Goal: Task Accomplishment & Management: Manage account settings

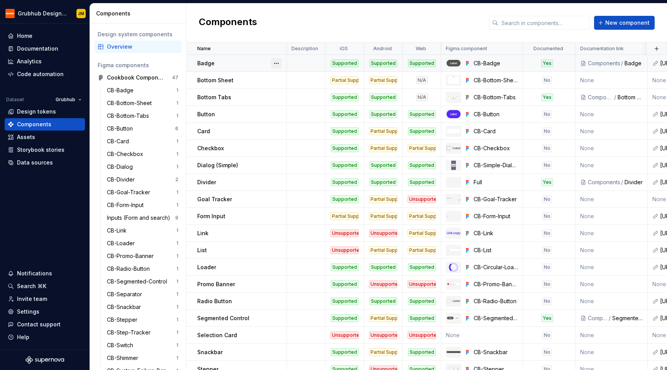
click at [275, 62] on button "button" at bounding box center [276, 63] width 11 height 11
click at [285, 26] on html "Grubhub Design System JM Home Documentation Analytics Code automation Dataset G…" at bounding box center [333, 185] width 667 height 370
click at [232, 62] on div "Badge" at bounding box center [241, 63] width 89 height 8
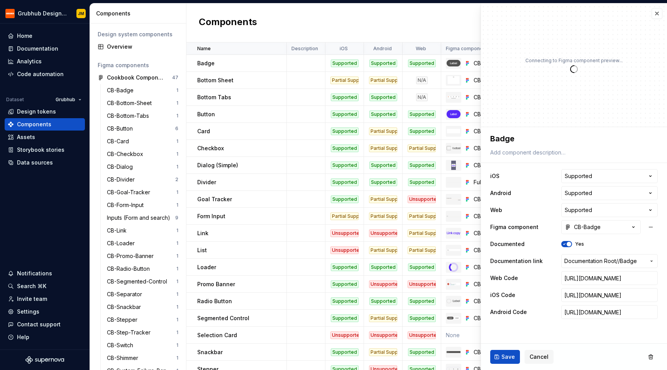
type textarea "*"
click at [658, 15] on button "button" at bounding box center [657, 13] width 11 height 11
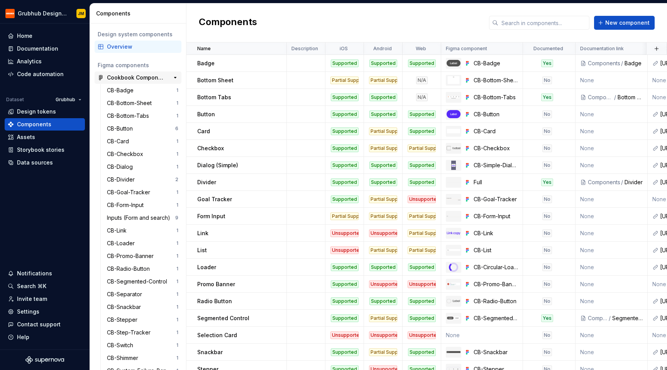
click at [143, 74] on div "Cookbook Components" at bounding box center [136, 78] width 58 height 8
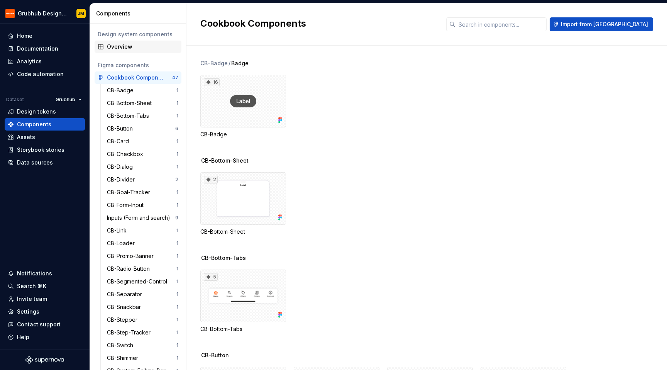
click at [131, 48] on div "Overview" at bounding box center [142, 47] width 71 height 8
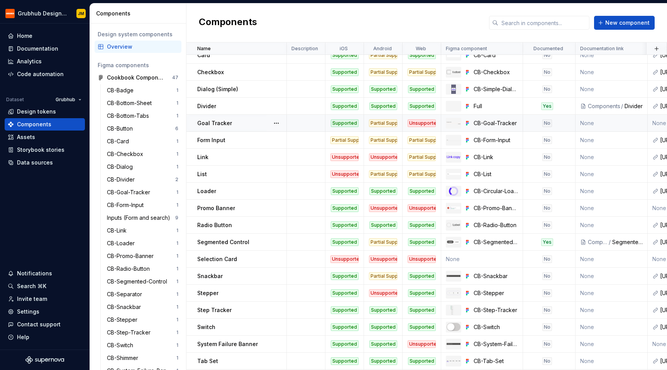
scroll to position [77, 0]
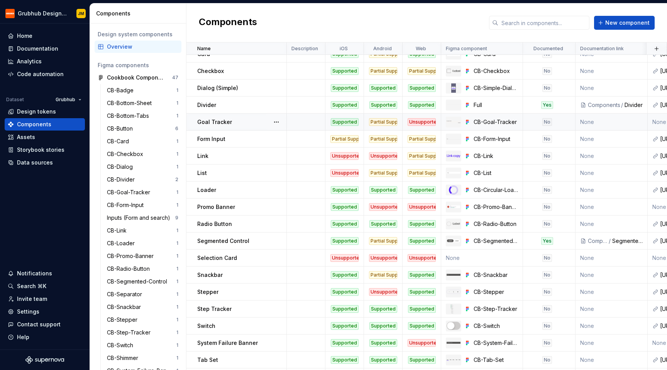
click at [236, 125] on div "Goal Tracker" at bounding box center [241, 122] width 89 height 8
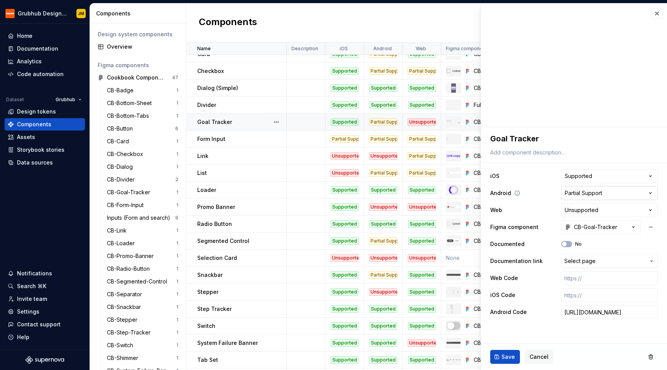
click at [236, 195] on html "Grubhub Design System JM Home Documentation Analytics Code automation Dataset G…" at bounding box center [333, 185] width 667 height 370
click at [236, 193] on html "Grubhub Design System JM Home Documentation Analytics Code automation Dataset G…" at bounding box center [333, 185] width 667 height 370
click at [236, 16] on button "button" at bounding box center [657, 13] width 11 height 11
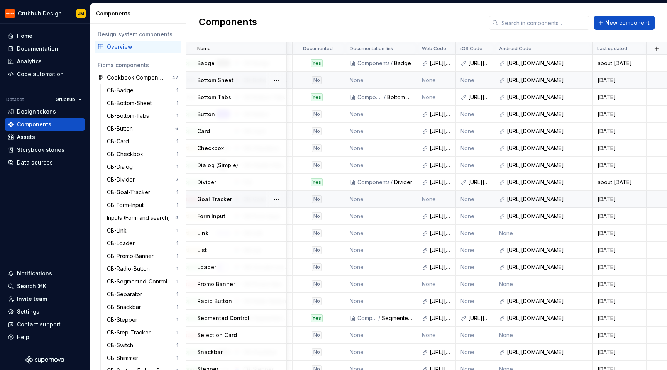
scroll to position [0, 235]
click at [236, 63] on div "[URL][DOMAIN_NAME]" at bounding box center [439, 63] width 21 height 8
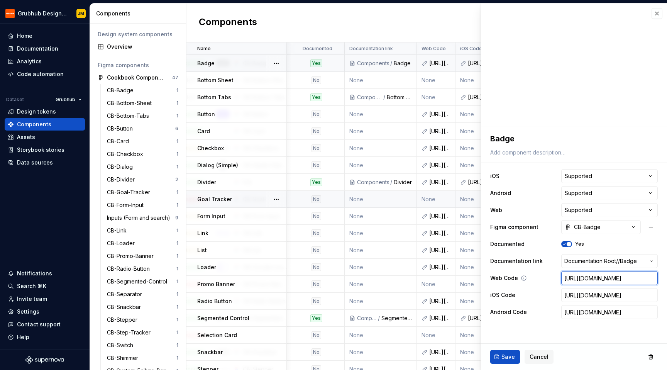
click at [236, 278] on input "[URL][DOMAIN_NAME]" at bounding box center [610, 278] width 97 height 14
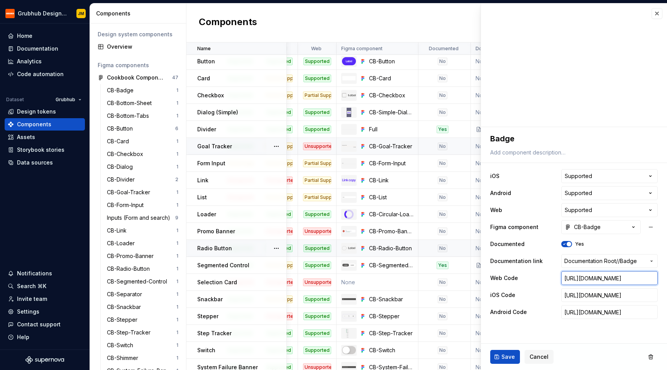
scroll to position [53, 180]
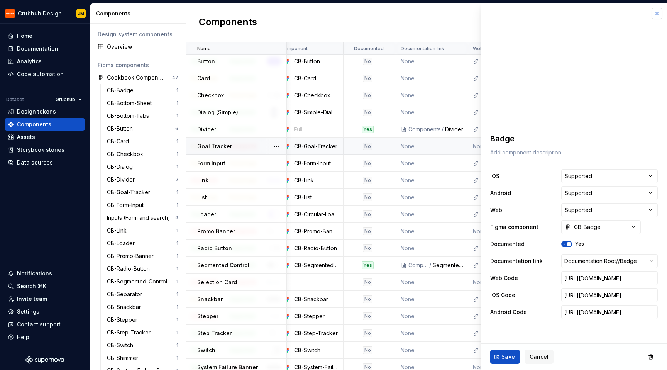
click at [236, 17] on button "button" at bounding box center [657, 13] width 11 height 11
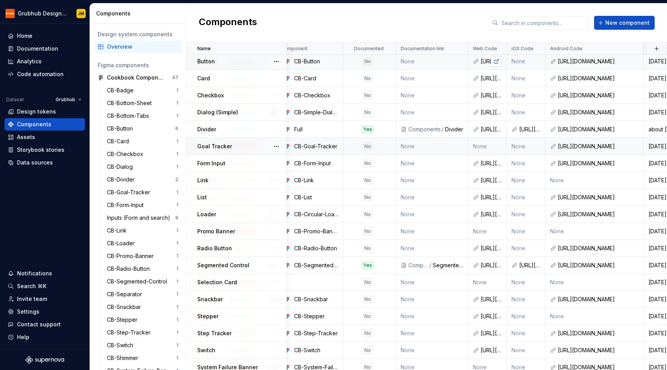
click at [236, 63] on link at bounding box center [496, 61] width 11 height 11
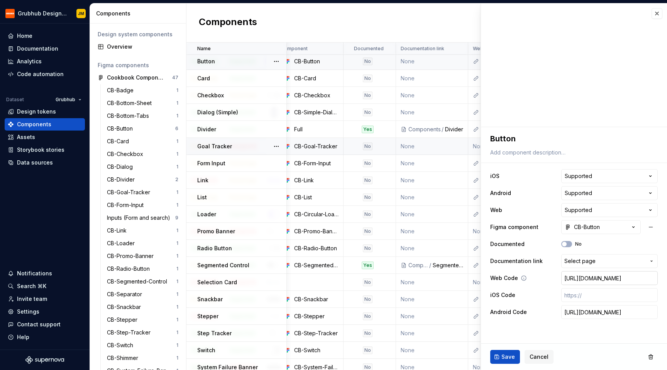
click at [236, 279] on input "[URL][DOMAIN_NAME]" at bounding box center [610, 278] width 97 height 14
click at [236, 314] on input "[URL][DOMAIN_NAME]" at bounding box center [610, 312] width 97 height 14
click at [236, 357] on span "Cancel" at bounding box center [539, 357] width 19 height 8
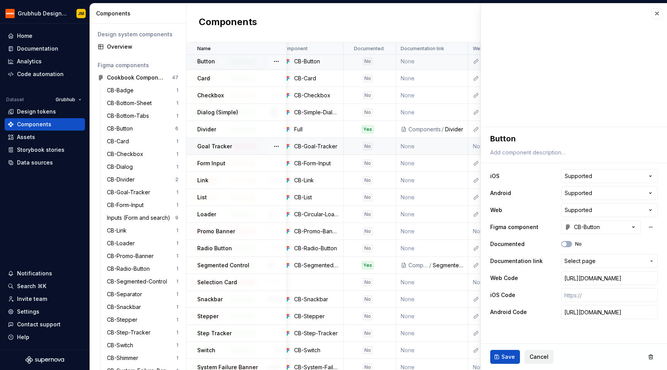
scroll to position [0, 0]
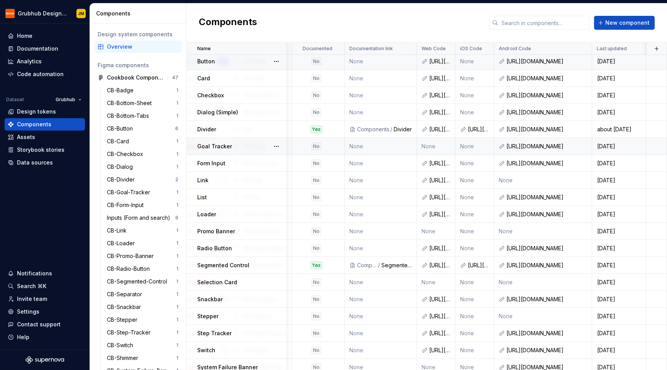
scroll to position [53, 235]
click at [236, 62] on div "[URL][DOMAIN_NAME]" at bounding box center [439, 62] width 21 height 8
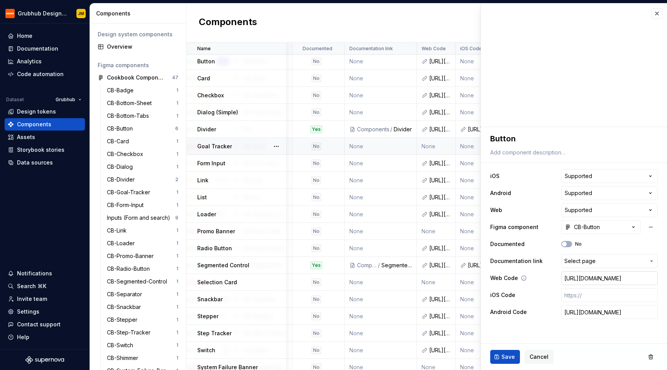
click at [236, 279] on input "[URL][DOMAIN_NAME]" at bounding box center [610, 278] width 97 height 14
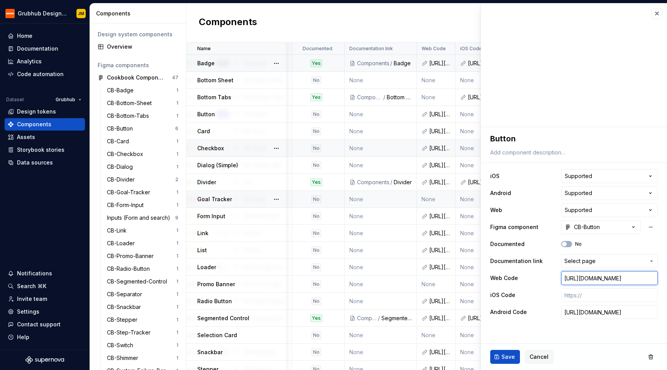
scroll to position [0, 235]
click at [236, 66] on div "[URL][DOMAIN_NAME]" at bounding box center [439, 63] width 21 height 8
click at [236, 278] on input "[URL][DOMAIN_NAME]" at bounding box center [610, 278] width 97 height 14
click at [236, 16] on button "button" at bounding box center [657, 13] width 11 height 11
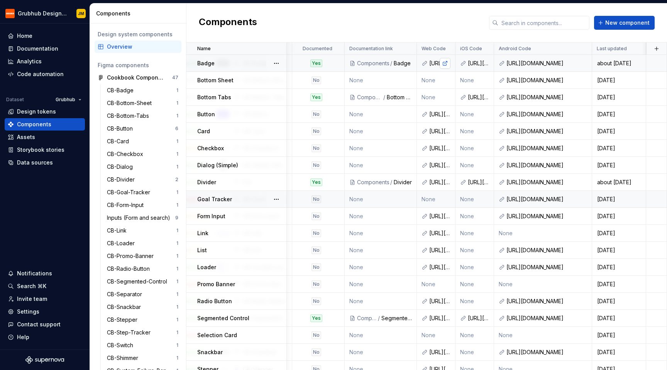
click at [236, 61] on link at bounding box center [445, 63] width 11 height 11
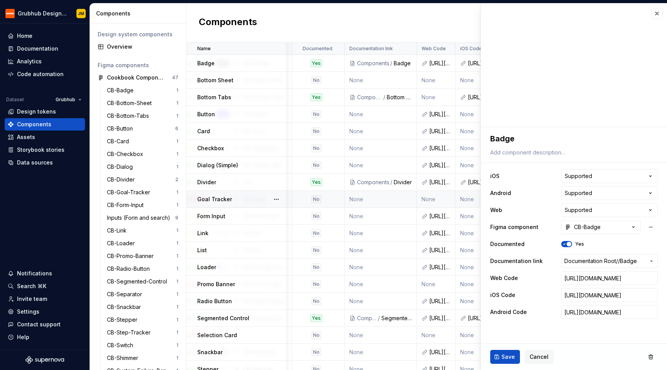
click at [236, 21] on div "Components New component" at bounding box center [427, 22] width 481 height 39
click at [236, 116] on div "[URL][DOMAIN_NAME]" at bounding box center [439, 114] width 21 height 8
click at [236, 278] on input "[URL][DOMAIN_NAME]" at bounding box center [610, 278] width 97 height 14
click at [43, 212] on div "Home Documentation Analytics Code automation Dataset Grubhub Design tokens Comp…" at bounding box center [45, 187] width 90 height 326
click at [83, 24] on button "Collapse sidebar" at bounding box center [84, 23] width 11 height 11
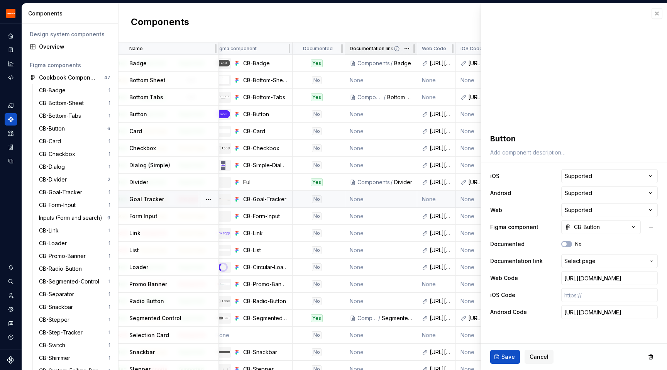
scroll to position [0, 167]
click at [192, 63] on div "Badge" at bounding box center [173, 63] width 89 height 8
click at [236, 280] on input "[URL][DOMAIN_NAME]" at bounding box center [610, 278] width 97 height 14
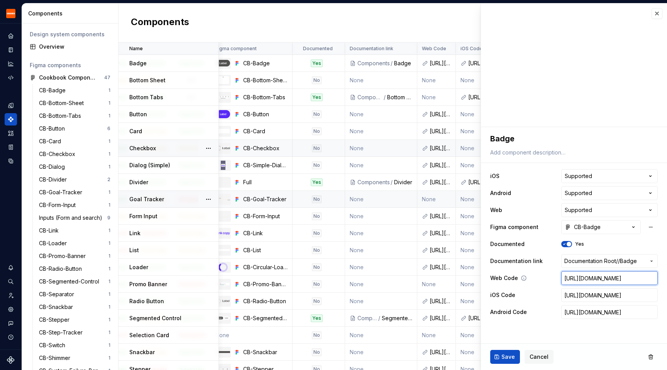
paste input "-react/tree/master/package"
type textarea "*"
type input "[URL][DOMAIN_NAME]"
click at [236, 357] on span "Save" at bounding box center [509, 357] width 14 height 8
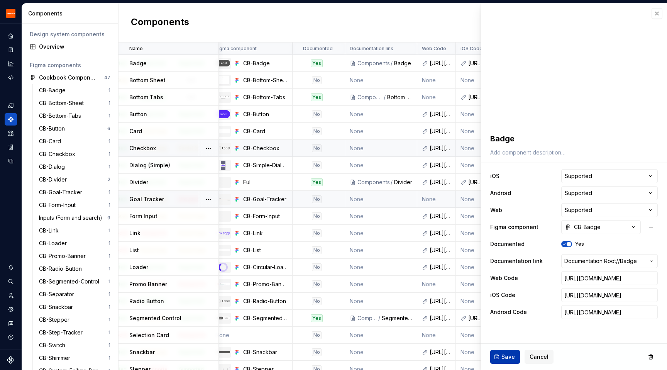
scroll to position [0, 0]
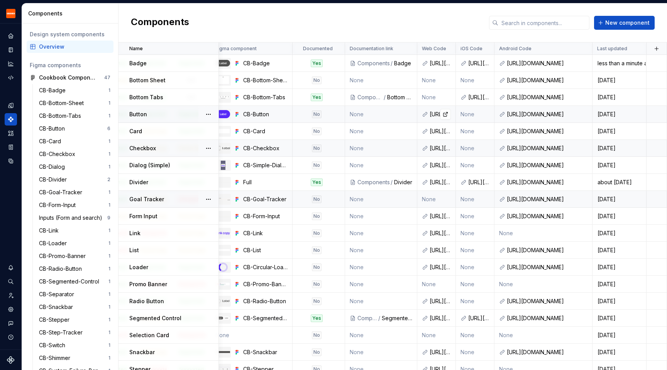
click at [236, 113] on div "[URL][DOMAIN_NAME]" at bounding box center [440, 114] width 21 height 8
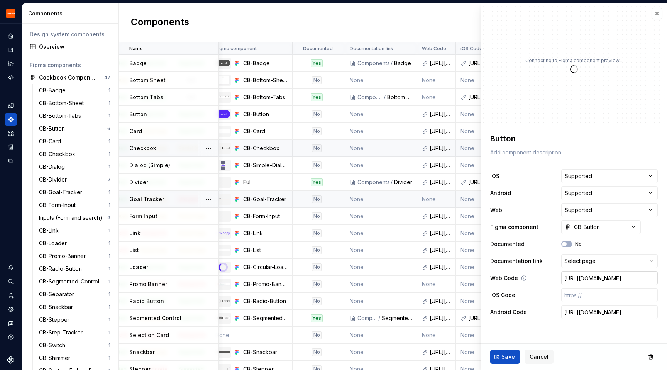
click at [236, 280] on input "[URL][DOMAIN_NAME]" at bounding box center [610, 278] width 97 height 14
click at [236, 355] on span "Save" at bounding box center [509, 357] width 14 height 8
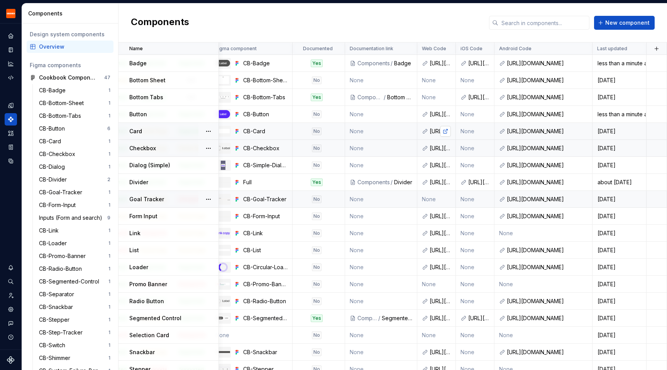
click at [236, 130] on link at bounding box center [445, 131] width 11 height 11
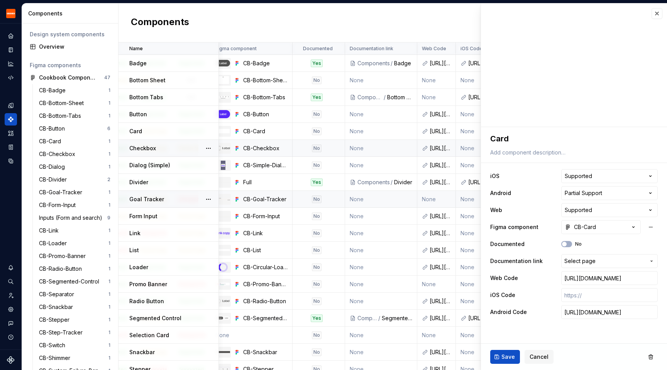
click at [170, 152] on td "Checkbox" at bounding box center [169, 148] width 100 height 17
click at [236, 149] on link at bounding box center [445, 148] width 11 height 11
click at [236, 13] on button "button" at bounding box center [657, 13] width 11 height 11
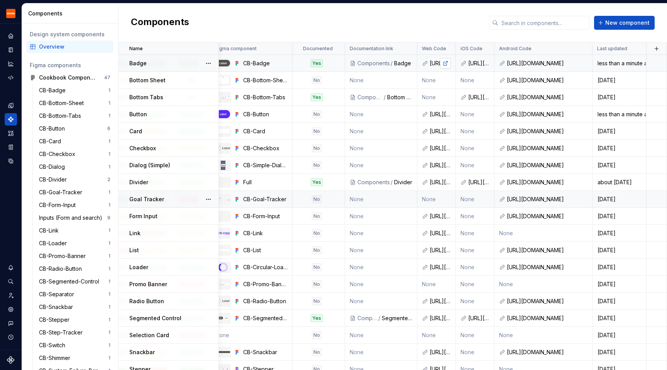
click at [236, 64] on link at bounding box center [445, 63] width 11 height 11
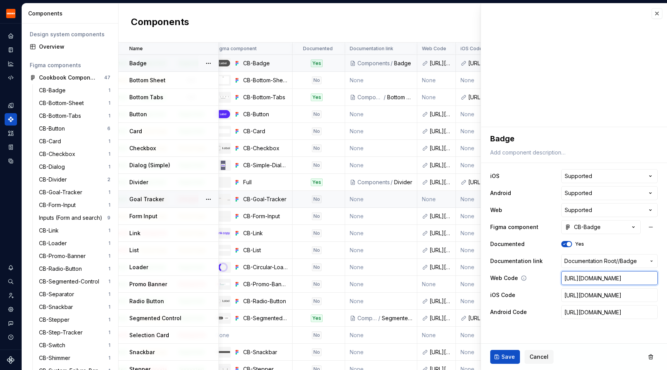
click at [236, 278] on input "[URL][DOMAIN_NAME]" at bounding box center [610, 278] width 97 height 14
click at [166, 165] on p "Dialog (Simple)" at bounding box center [149, 165] width 41 height 8
click at [236, 276] on input "[URL][DOMAIN_NAME]" at bounding box center [610, 278] width 97 height 14
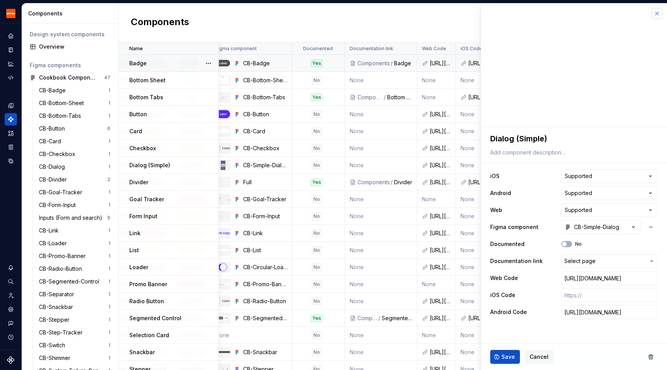
click at [236, 16] on button "button" at bounding box center [657, 13] width 11 height 11
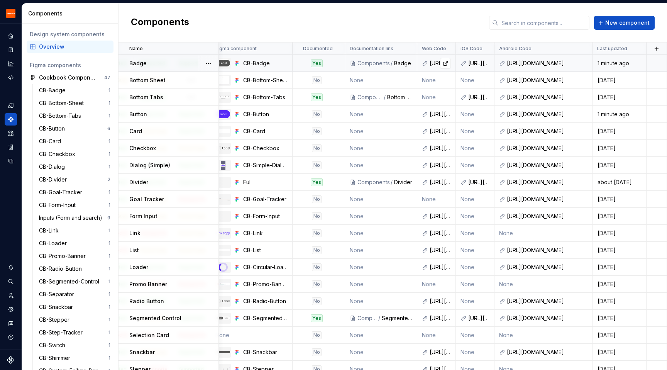
click at [236, 61] on div "[URL][DOMAIN_NAME]" at bounding box center [440, 63] width 21 height 8
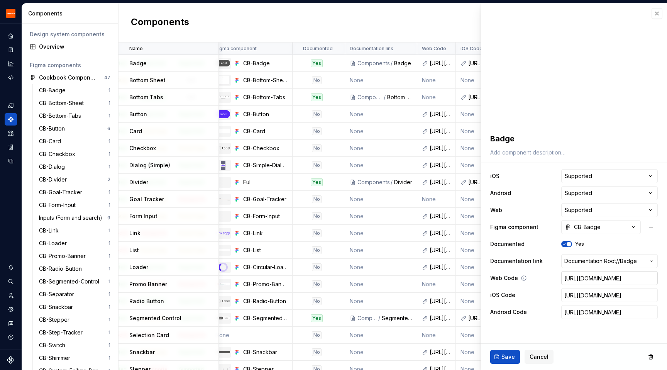
click at [236, 280] on input "[URL][DOMAIN_NAME]" at bounding box center [610, 278] width 97 height 14
click at [236, 281] on input "[URL][DOMAIN_NAME]" at bounding box center [610, 278] width 97 height 14
paste input "/src/Badge.tsx"
type textarea "*"
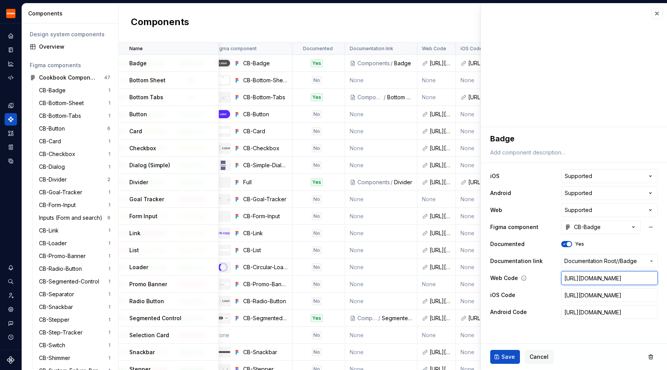
scroll to position [0, 162]
type input "[URL][DOMAIN_NAME]"
click at [236, 355] on span "Save" at bounding box center [509, 357] width 14 height 8
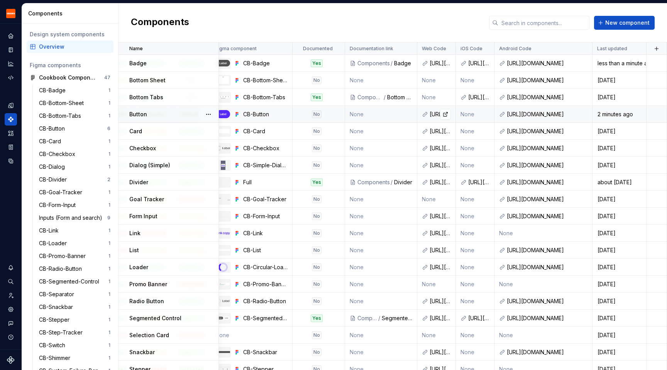
click at [236, 117] on div "[URL][DOMAIN_NAME]" at bounding box center [440, 114] width 21 height 8
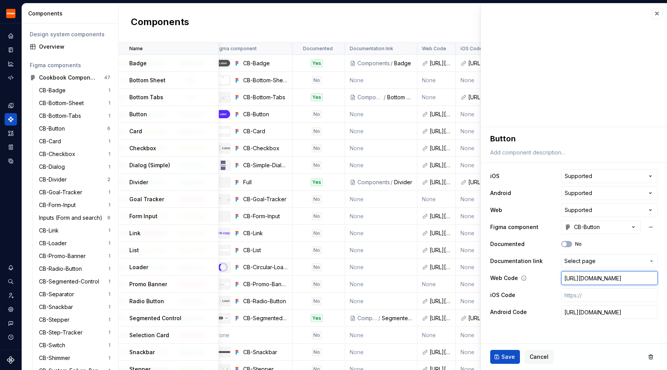
click at [236, 277] on input "[URL][DOMAIN_NAME]" at bounding box center [610, 278] width 97 height 14
paste input "/src/Button.tsx"
type textarea "*"
type input "[URL][DOMAIN_NAME]"
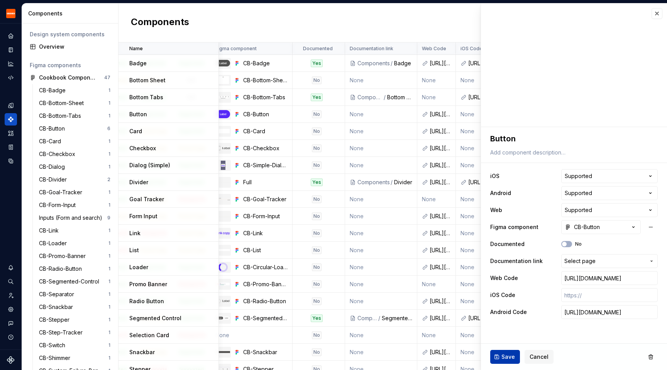
scroll to position [0, 0]
click at [236, 353] on span "Save" at bounding box center [509, 357] width 14 height 8
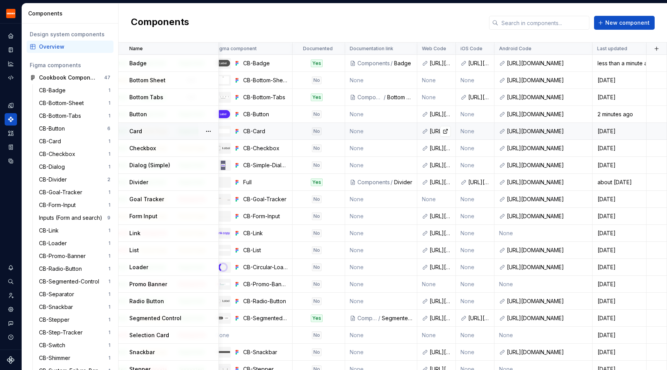
click at [236, 134] on div "[URL][DOMAIN_NAME]" at bounding box center [440, 131] width 21 height 8
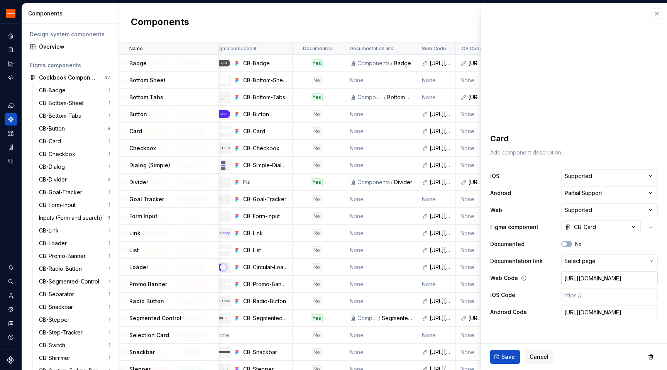
scroll to position [0, 120]
click at [236, 277] on input "[URL][DOMAIN_NAME]" at bounding box center [610, 278] width 97 height 14
paste input "/src/Card.tsx"
type textarea "*"
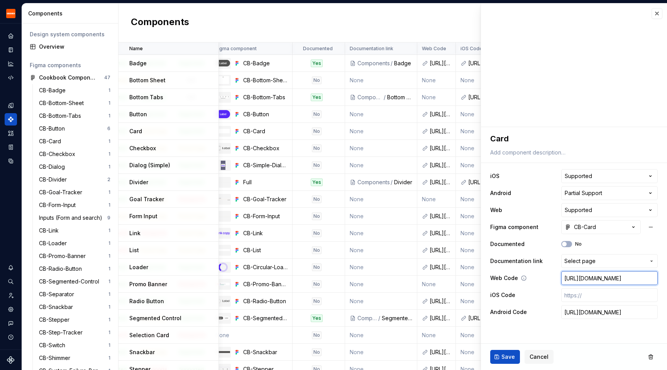
type input "[URL][DOMAIN_NAME]"
click at [236, 351] on button "Save" at bounding box center [505, 357] width 30 height 14
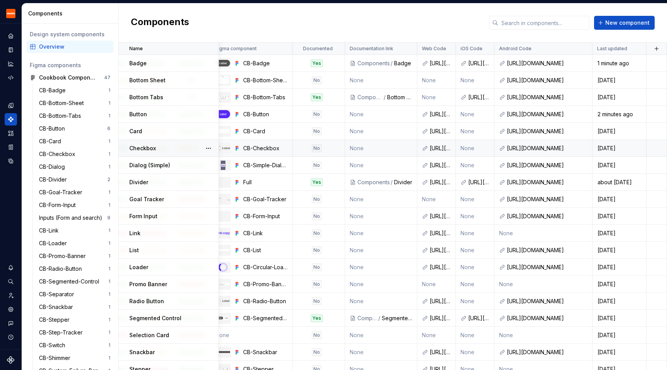
click at [152, 145] on p "Checkbox" at bounding box center [142, 148] width 27 height 8
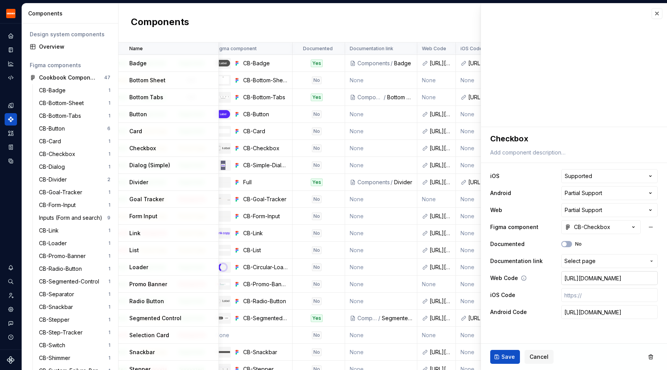
click at [236, 274] on input "[URL][DOMAIN_NAME]" at bounding box center [610, 278] width 97 height 14
paste input "/src/Checkbox.tsx"
type textarea "*"
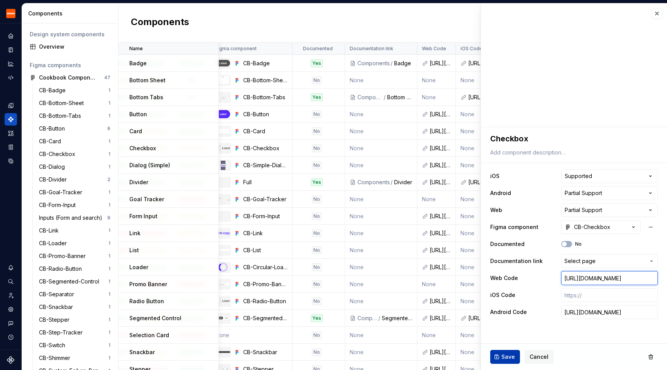
type input "[URL][DOMAIN_NAME]"
click at [236, 352] on button "Save" at bounding box center [505, 357] width 30 height 14
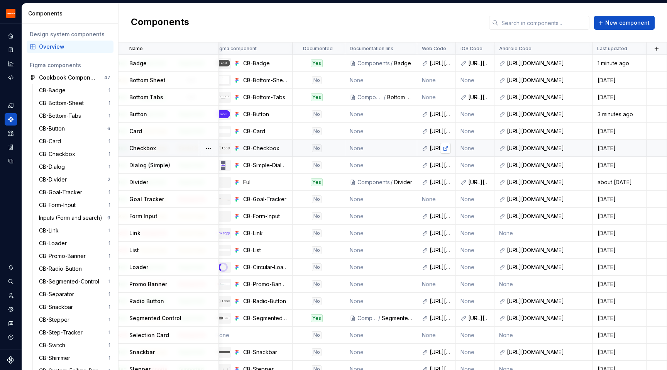
click at [236, 148] on link at bounding box center [445, 148] width 11 height 11
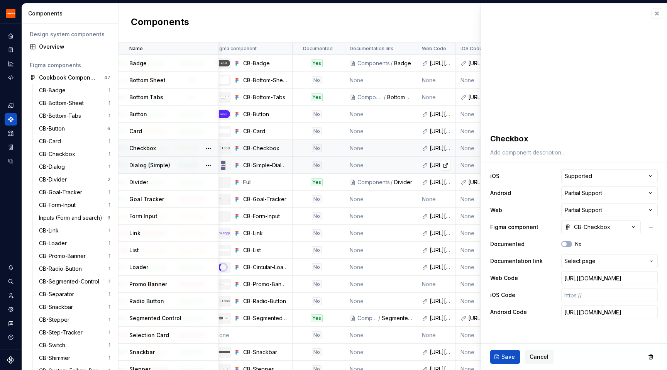
click at [236, 166] on div "[URL][DOMAIN_NAME]" at bounding box center [440, 165] width 21 height 8
click at [236, 279] on input "[URL][DOMAIN_NAME]" at bounding box center [610, 278] width 97 height 14
paste input "tree"
type textarea "*"
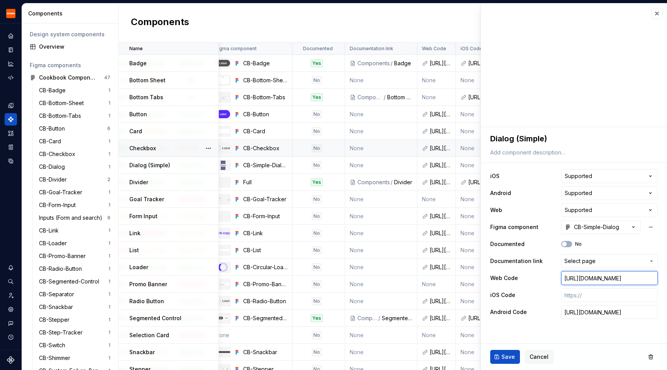
scroll to position [0, 181]
type input "[URL][DOMAIN_NAME]"
click at [236, 354] on span "Save" at bounding box center [509, 357] width 14 height 8
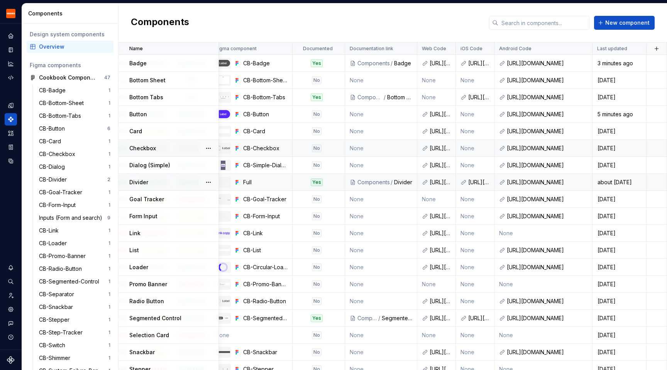
click at [171, 183] on div "Divider" at bounding box center [173, 182] width 89 height 8
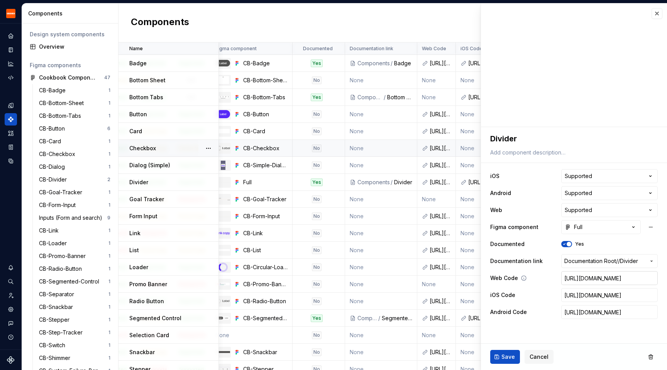
click at [236, 276] on input "[URL][DOMAIN_NAME]" at bounding box center [610, 278] width 97 height 14
paste input "/src/Divider.tsx"
type textarea "*"
type input "[URL][DOMAIN_NAME]"
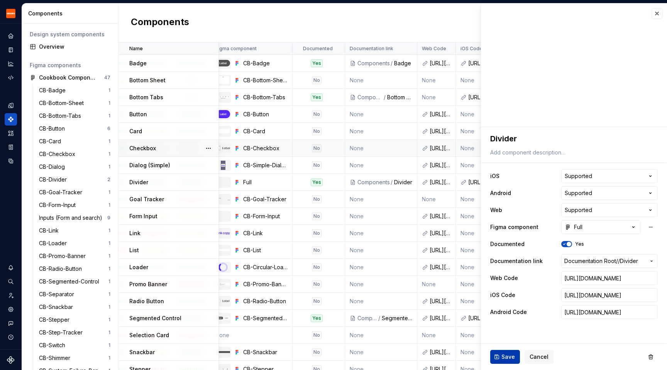
click at [236, 354] on span "Save" at bounding box center [509, 357] width 14 height 8
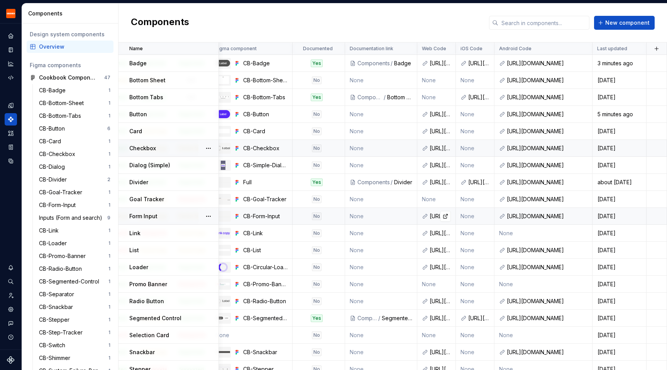
click at [236, 219] on icon at bounding box center [425, 216] width 6 height 6
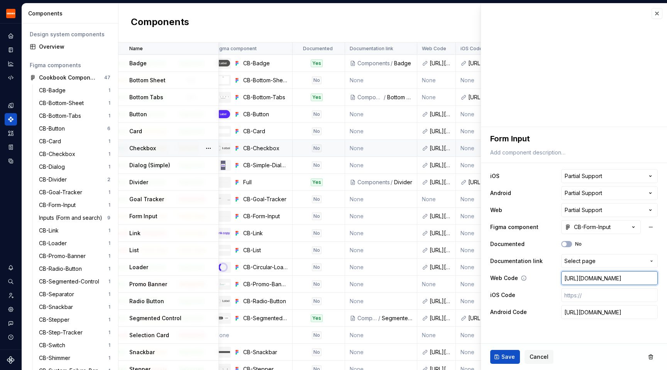
click at [236, 276] on input "[URL][DOMAIN_NAME]" at bounding box center [610, 278] width 97 height 14
paste input "/src/Input.tsx"
type textarea "*"
type input "[URL][DOMAIN_NAME]"
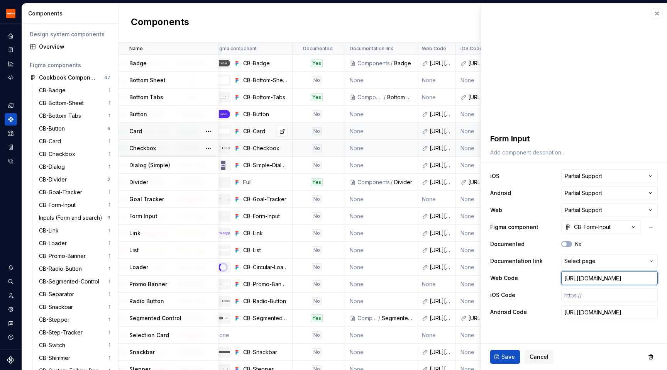
scroll to position [0, 0]
click at [236, 277] on input "[URL][DOMAIN_NAME]" at bounding box center [610, 278] width 97 height 14
paste input "blob/master/packages/input/src/Form"
type textarea "*"
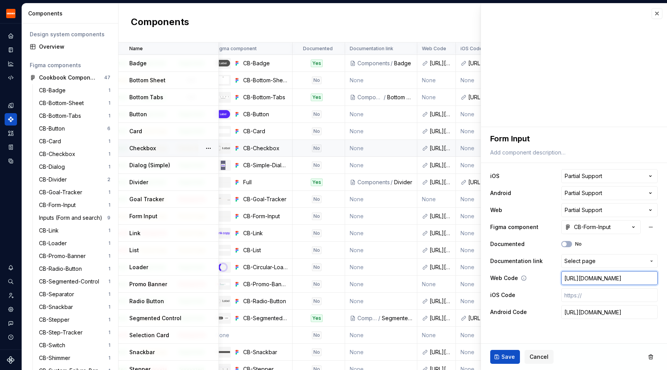
type input "[URL][DOMAIN_NAME]"
paste input "tree"
type textarea "*"
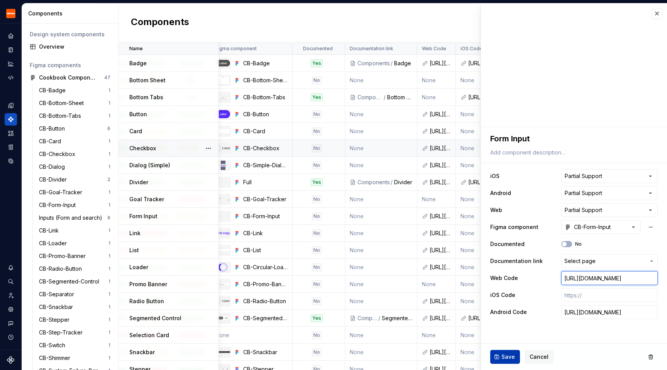
type input "[URL][DOMAIN_NAME]"
click at [236, 356] on span "Save" at bounding box center [509, 357] width 14 height 8
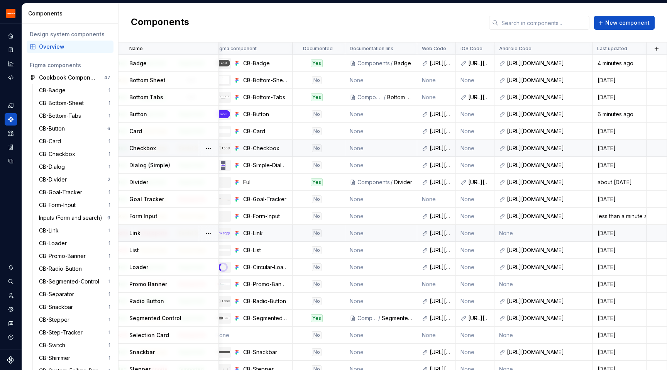
click at [166, 237] on td "Link" at bounding box center [169, 233] width 100 height 17
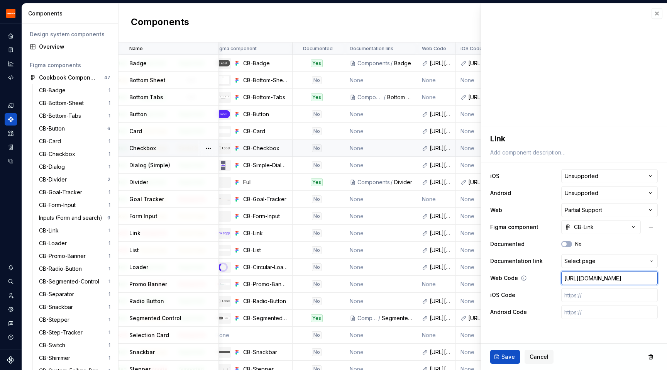
click at [236, 278] on input "[URL][DOMAIN_NAME]" at bounding box center [610, 278] width 97 height 14
paste input "/src/Link.tsx"
type textarea "*"
type input "[URL][DOMAIN_NAME]"
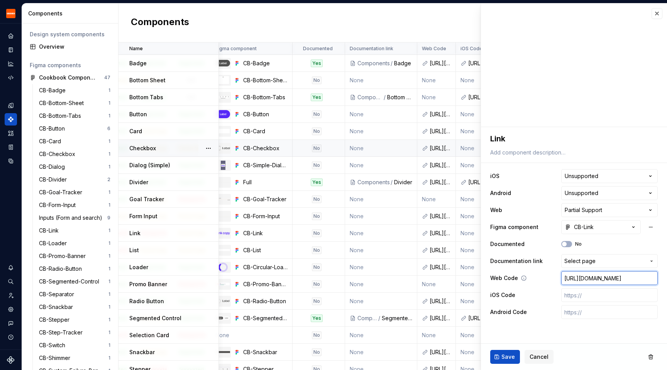
scroll to position [0, 0]
click at [236, 355] on span "Save" at bounding box center [509, 357] width 14 height 8
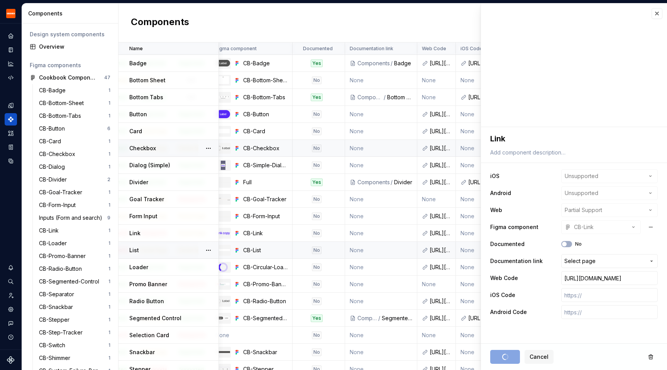
scroll to position [33, 167]
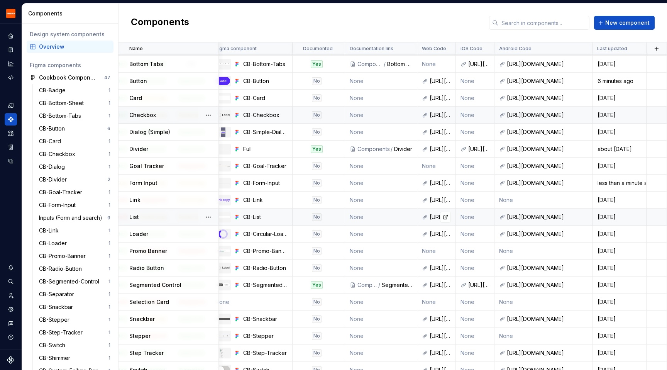
click at [236, 216] on div "[URL][DOMAIN_NAME]" at bounding box center [440, 217] width 21 height 8
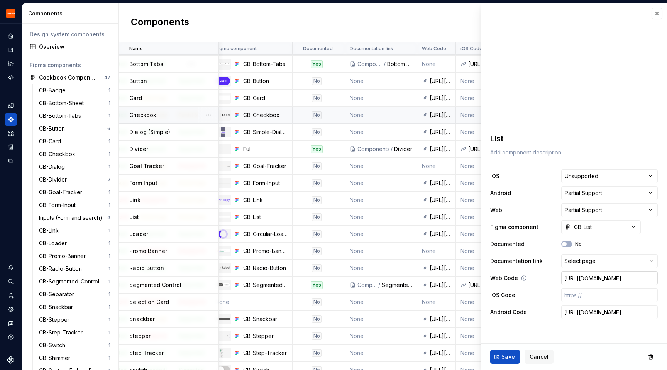
scroll to position [0, 117]
click at [236, 278] on input "[URL][DOMAIN_NAME]" at bounding box center [610, 278] width 97 height 14
paste input "list/src/List.tsx"
type textarea "*"
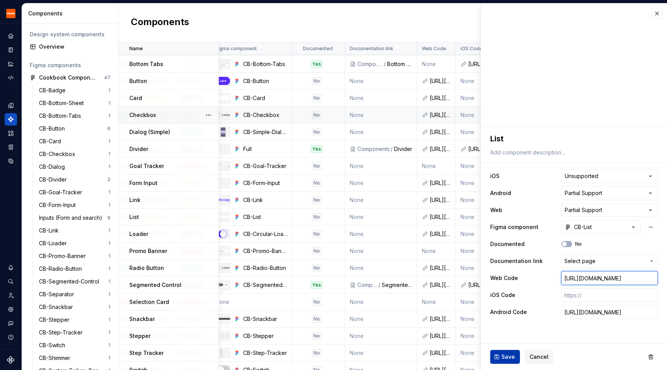
type input "[URL][DOMAIN_NAME]"
click at [236, 354] on span "Save" at bounding box center [509, 357] width 14 height 8
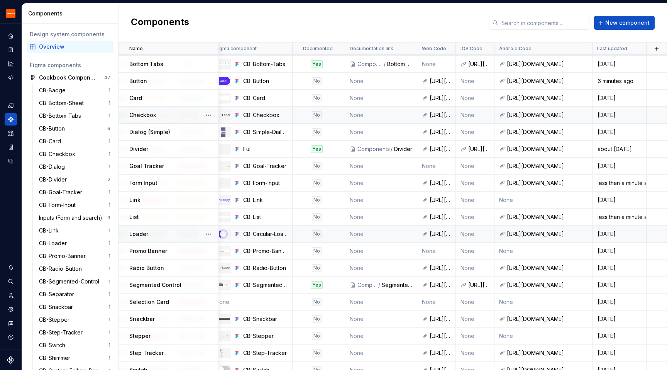
click at [160, 232] on div "Loader" at bounding box center [173, 234] width 89 height 8
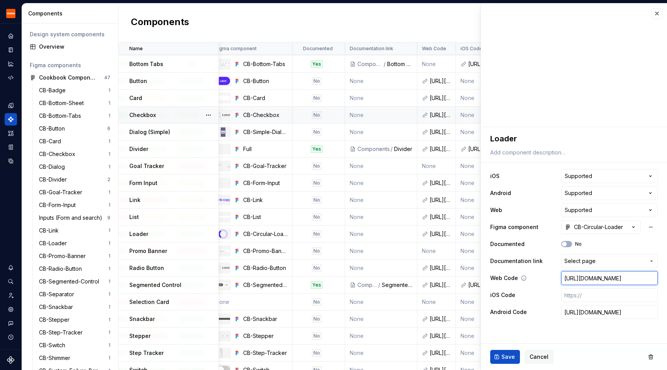
click at [236, 277] on input "[URL][DOMAIN_NAME]" at bounding box center [610, 278] width 97 height 14
paste input "loader/src/Loader.ts"
type textarea "*"
type input "[URL][DOMAIN_NAME]"
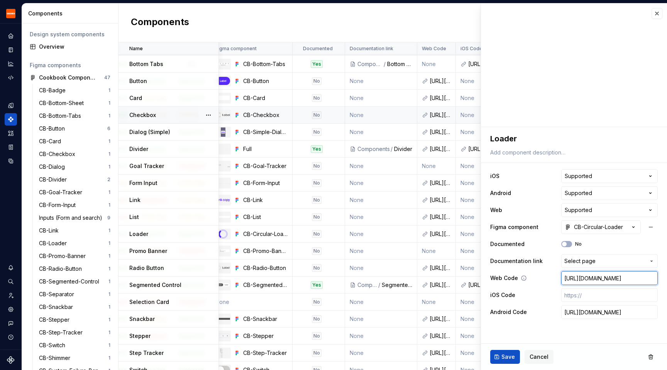
type textarea "*"
type input "[URL][DOMAIN_NAME]"
paste input "loader/src/Loader.ts"
type textarea "*"
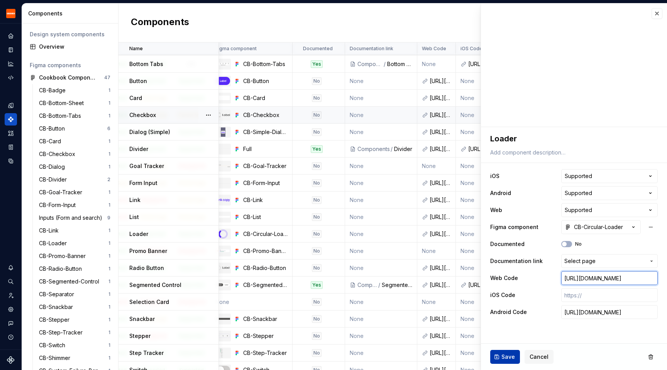
type input "[URL][DOMAIN_NAME]"
click at [236, 358] on span "Save" at bounding box center [509, 357] width 14 height 8
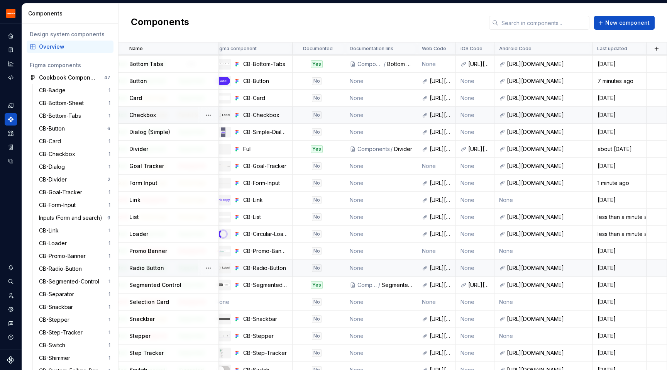
click at [171, 270] on div "Radio Button" at bounding box center [173, 268] width 89 height 8
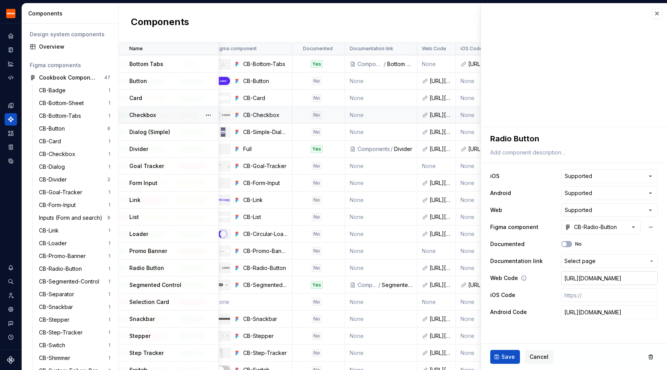
click at [236, 277] on input "[URL][DOMAIN_NAME]" at bounding box center [610, 278] width 97 height 14
paste input "/src/Radio.tsx"
type textarea "*"
type input "[URL][DOMAIN_NAME]"
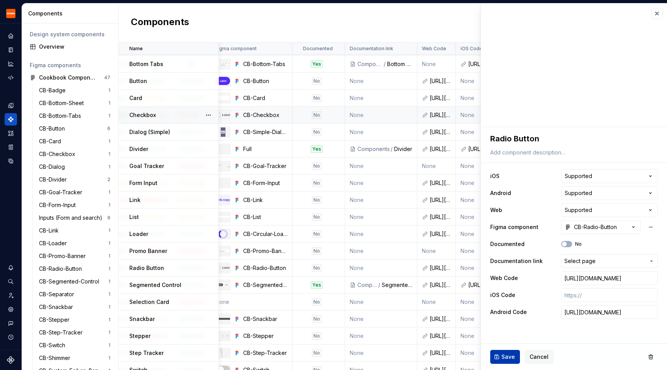
click at [236, 357] on button "Save" at bounding box center [505, 357] width 30 height 14
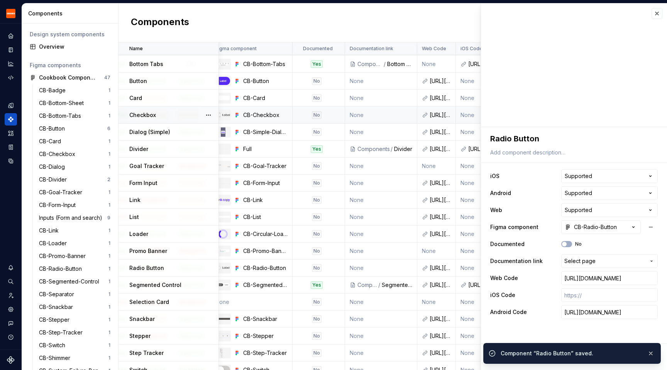
scroll to position [64, 167]
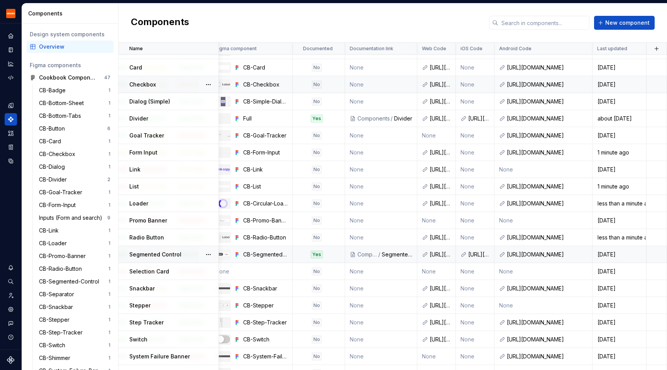
click at [156, 256] on p "Segmented Control" at bounding box center [155, 255] width 52 height 8
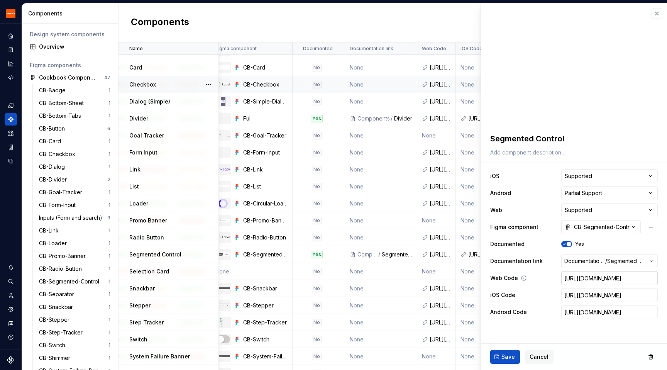
click at [236, 277] on input "[URL][DOMAIN_NAME]" at bounding box center [610, 278] width 97 height 14
paste input "/src/SegmentedControl.tsx"
type textarea "*"
type input "[URL][DOMAIN_NAME]"
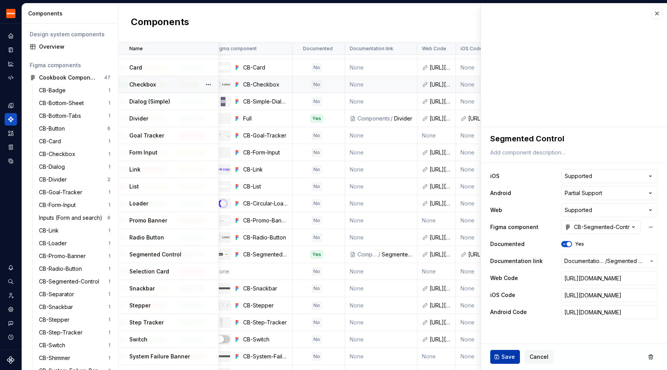
click at [236, 355] on span "Save" at bounding box center [509, 357] width 14 height 8
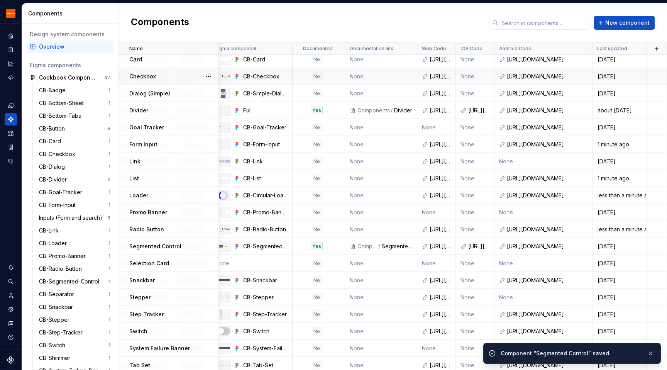
scroll to position [80, 167]
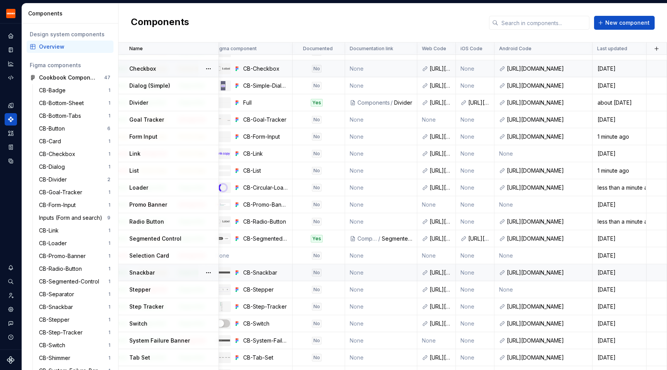
click at [164, 272] on div "Snackbar" at bounding box center [173, 273] width 89 height 8
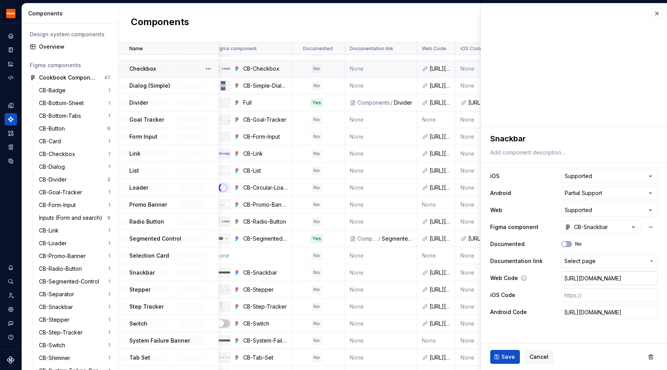
click at [236, 281] on input "[URL][DOMAIN_NAME]" at bounding box center [610, 278] width 97 height 14
paste input "/src/Snackbar.tsx"
type textarea "*"
type input "[URL][DOMAIN_NAME]"
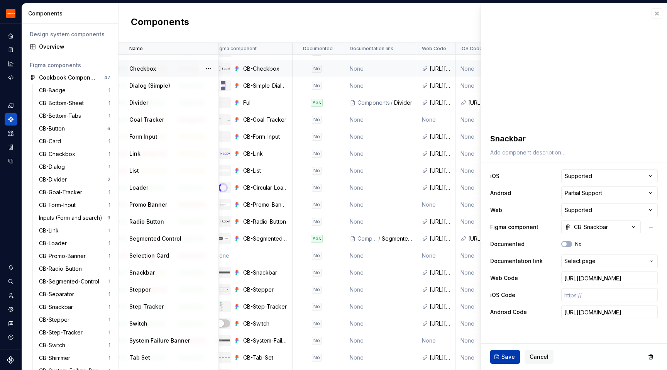
click at [236, 351] on button "Save" at bounding box center [505, 357] width 30 height 14
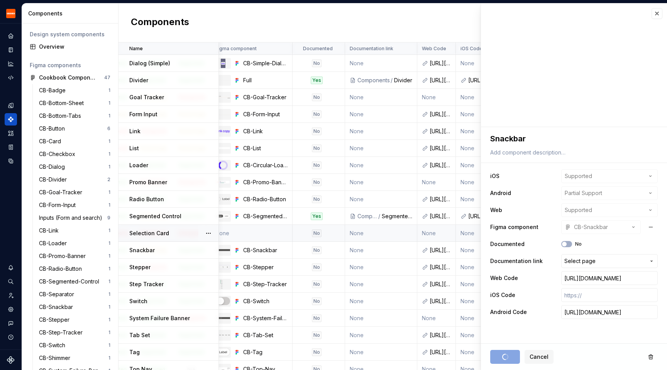
scroll to position [107, 167]
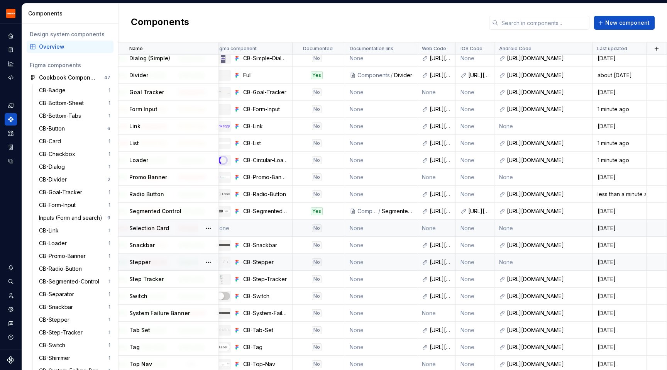
click at [156, 268] on td "Stepper" at bounding box center [169, 262] width 100 height 17
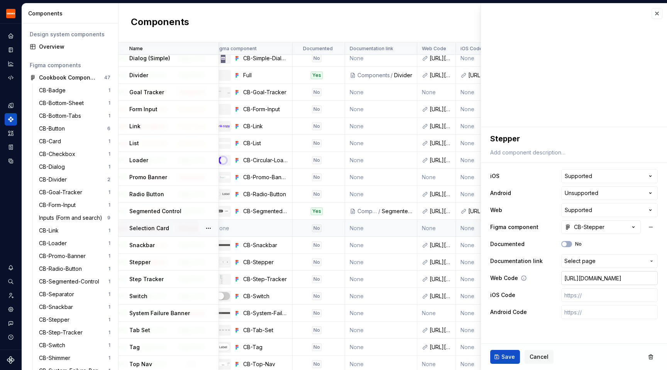
click at [236, 278] on input "[URL][DOMAIN_NAME]" at bounding box center [610, 278] width 97 height 14
paste input "/src/Stepper.tsx"
type textarea "*"
type input "[URL][DOMAIN_NAME]"
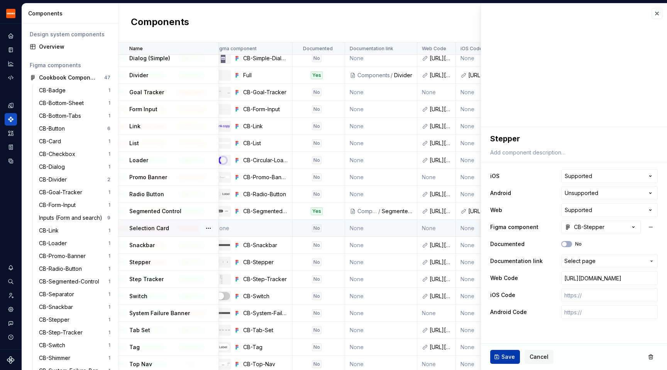
click at [236, 352] on button "Save" at bounding box center [505, 357] width 30 height 14
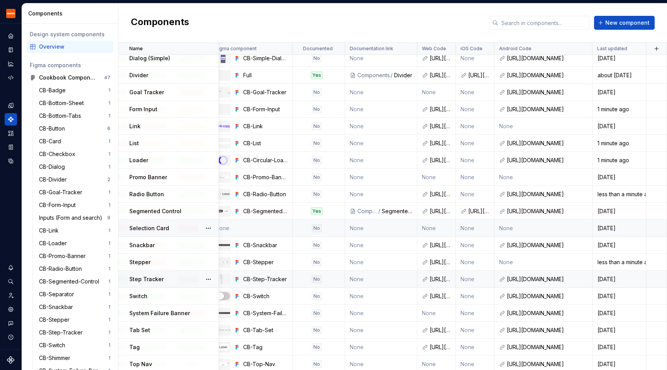
click at [164, 278] on div "Step Tracker" at bounding box center [173, 279] width 89 height 8
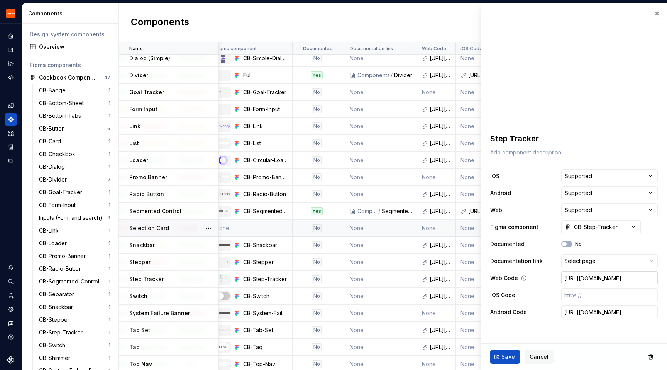
scroll to position [0, 140]
click at [236, 281] on input "[URL][DOMAIN_NAME]" at bounding box center [610, 278] width 97 height 14
paste input "/src/StepTracker.tsx"
type textarea "*"
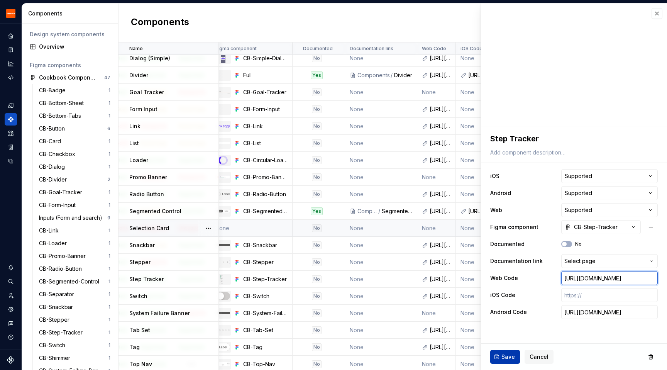
type input "[URL][DOMAIN_NAME]"
click at [236, 355] on span "Save" at bounding box center [509, 357] width 14 height 8
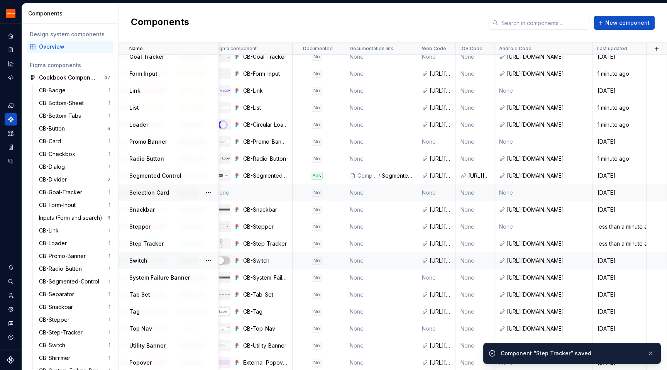
scroll to position [182, 167]
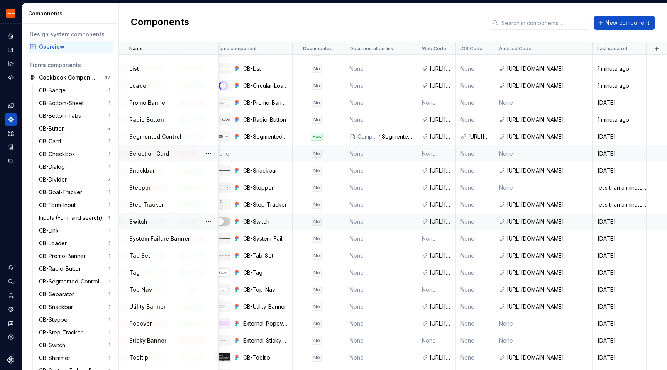
click at [170, 221] on div "Switch" at bounding box center [173, 222] width 89 height 8
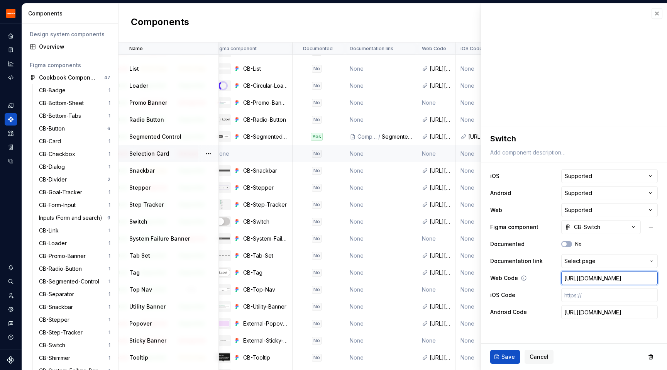
click at [236, 277] on input "[URL][DOMAIN_NAME]" at bounding box center [610, 278] width 97 height 14
paste input "/src/Switch.tsx"
type textarea "*"
type input "[URL][DOMAIN_NAME]"
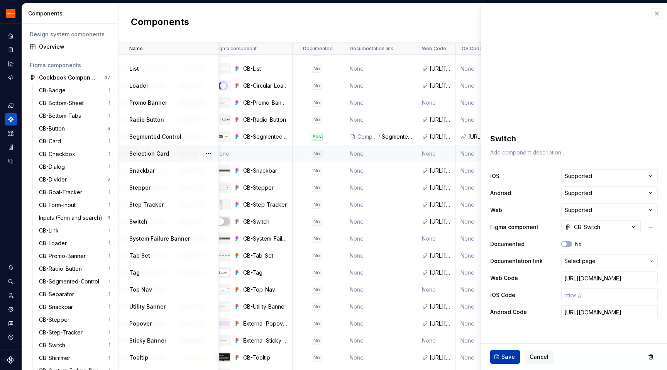
click at [236, 355] on span "Save" at bounding box center [509, 357] width 14 height 8
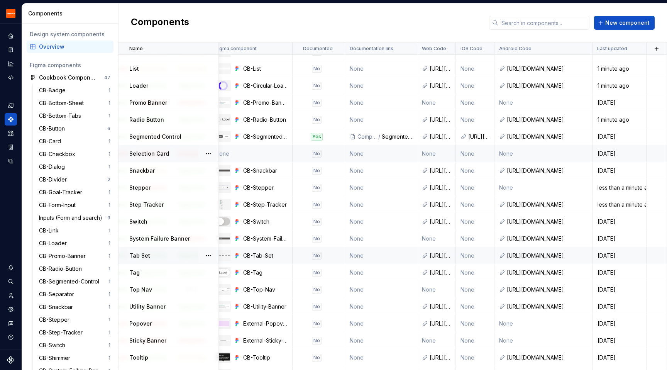
click at [162, 252] on div "Tab Set" at bounding box center [173, 256] width 89 height 8
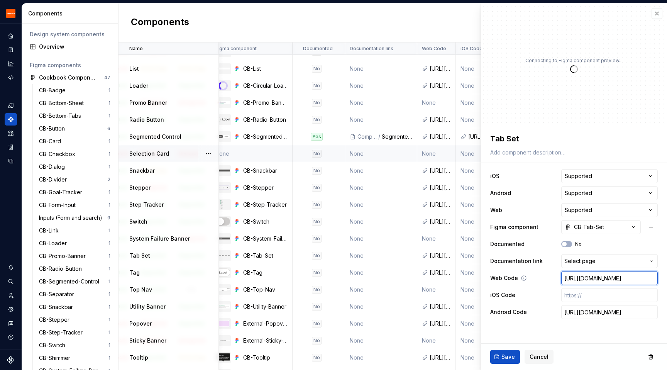
click at [236, 280] on input "[URL][DOMAIN_NAME]" at bounding box center [610, 278] width 97 height 14
paste input "/src/Tabs.tsx"
type textarea "*"
type input "[URL][DOMAIN_NAME]"
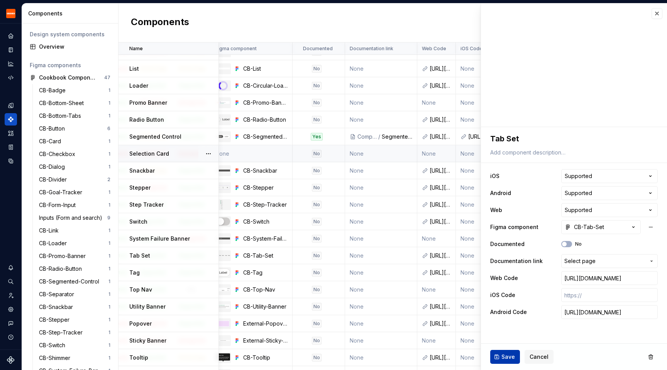
scroll to position [0, 0]
click at [236, 358] on span "Save" at bounding box center [509, 357] width 14 height 8
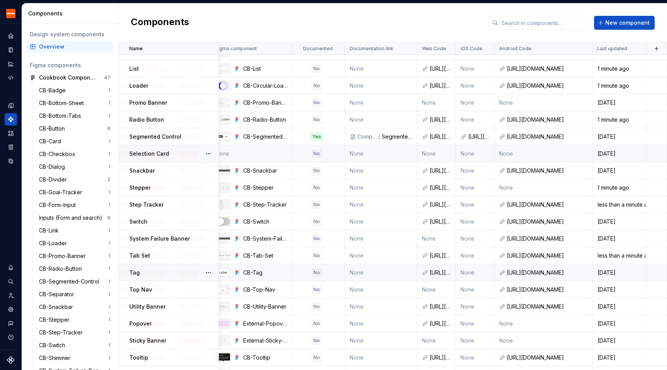
click at [163, 273] on div "Tag" at bounding box center [173, 273] width 89 height 8
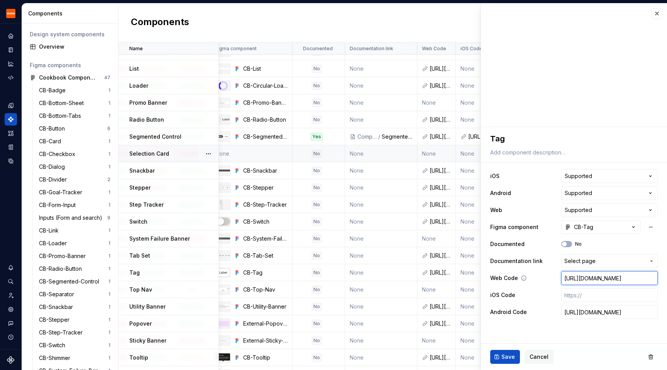
click at [236, 278] on input "[URL][DOMAIN_NAME]" at bounding box center [610, 278] width 97 height 14
paste input "/src/Tag.tsx"
type textarea "*"
type input "[URL][DOMAIN_NAME]"
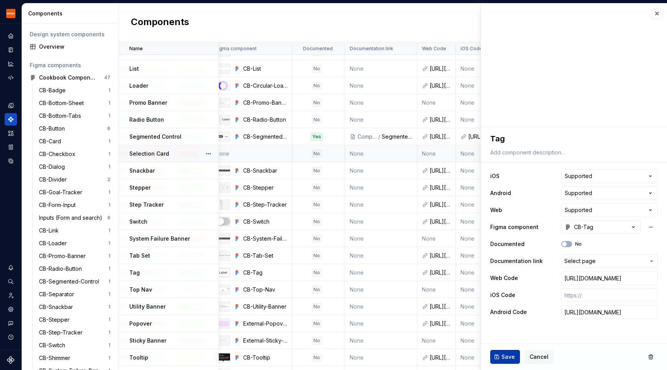
click at [236, 353] on span "Save" at bounding box center [509, 357] width 14 height 8
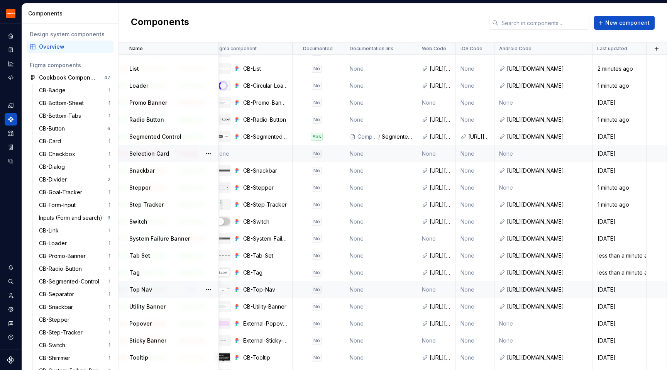
scroll to position [187, 167]
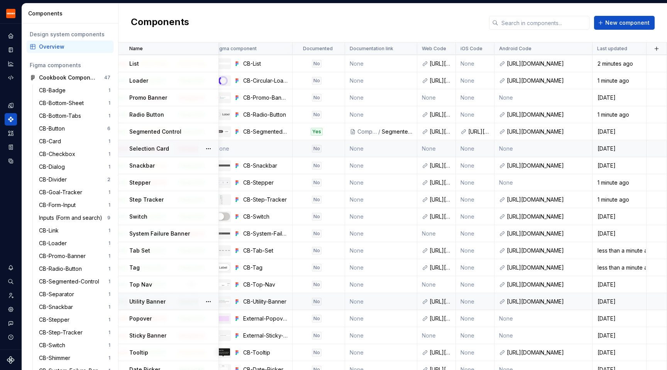
click at [178, 300] on div "Utility Banner" at bounding box center [173, 302] width 89 height 8
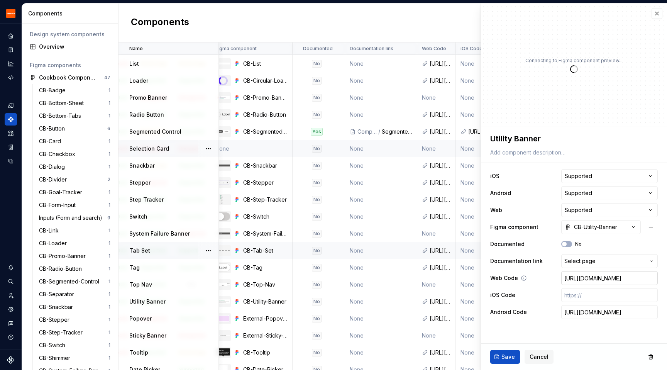
scroll to position [0, 129]
click at [236, 274] on input "[URL][DOMAIN_NAME]" at bounding box center [610, 278] width 97 height 14
paste input "/src/UtilityBanner.tsx"
type textarea "*"
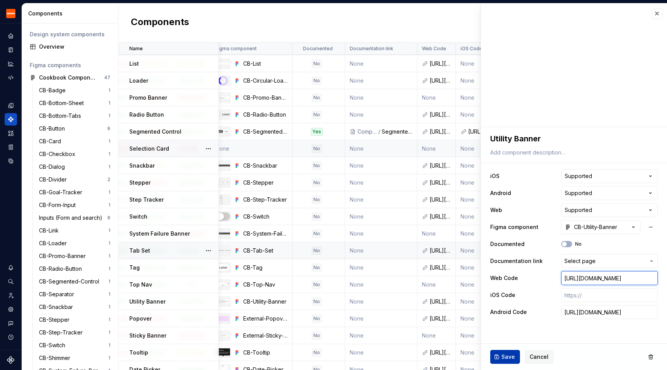
type input "[URL][DOMAIN_NAME]"
click at [236, 358] on span "Save" at bounding box center [509, 357] width 14 height 8
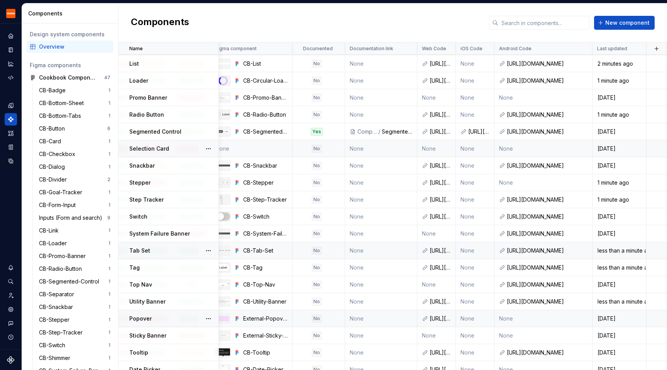
click at [161, 317] on div "Popover" at bounding box center [173, 319] width 89 height 8
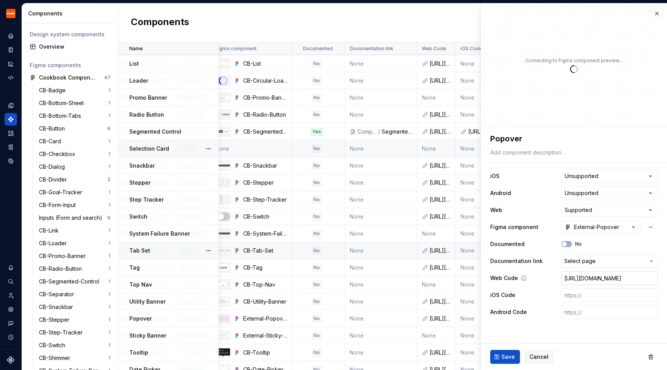
scroll to position [0, 130]
click at [236, 278] on input "[URL][DOMAIN_NAME]" at bounding box center [610, 278] width 97 height 14
paste input "/src/Popover.tsx"
type textarea "*"
type input "[URL][DOMAIN_NAME]"
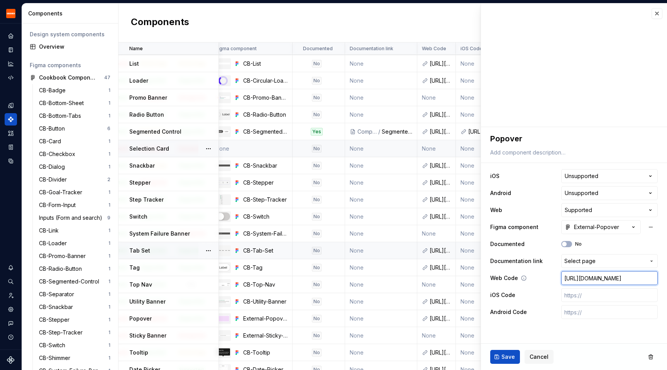
type textarea "*"
type input "[URL][DOMAIN_NAME]"
click at [236, 356] on span "Save" at bounding box center [509, 357] width 14 height 8
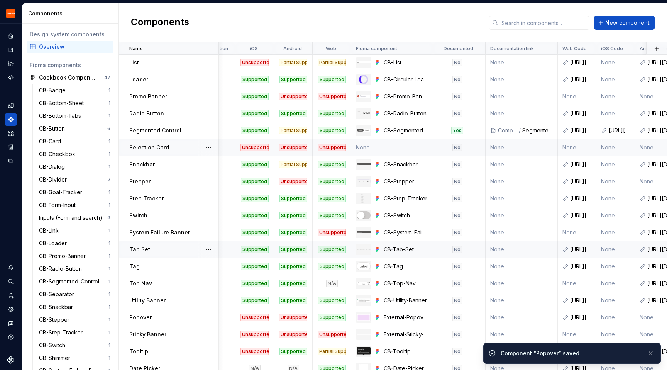
scroll to position [250, 22]
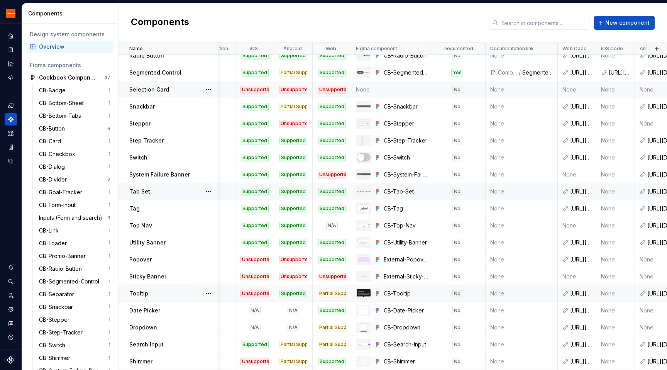
click at [168, 290] on div "Tooltip" at bounding box center [173, 294] width 89 height 8
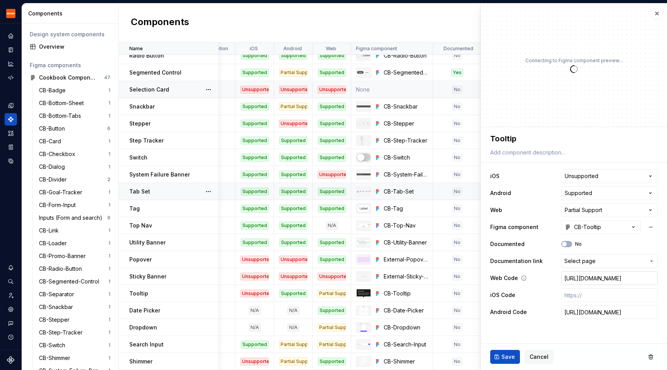
click at [236, 279] on input "[URL][DOMAIN_NAME]" at bounding box center [610, 278] width 97 height 14
paste input "/src/Tooltip.tsx"
type textarea "*"
type input "[URL][DOMAIN_NAME]"
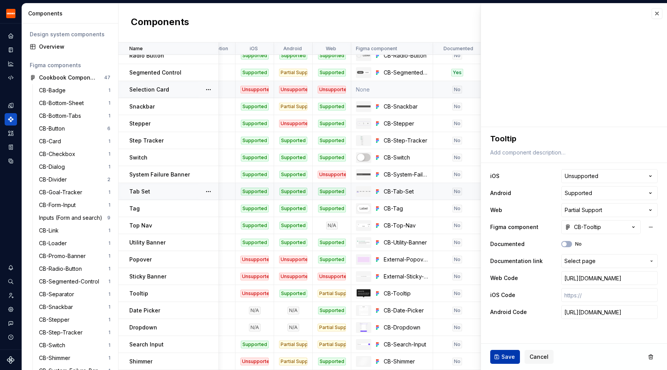
click at [236, 355] on span "Save" at bounding box center [509, 357] width 14 height 8
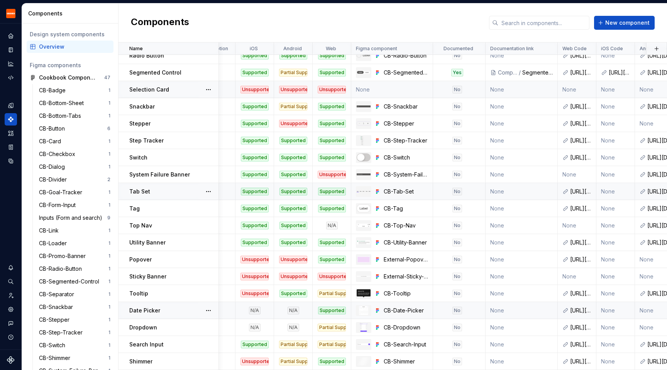
click at [176, 307] on div "Date Picker" at bounding box center [173, 311] width 89 height 8
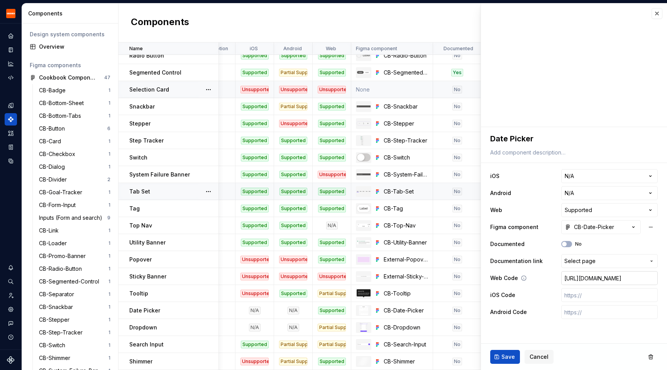
click at [236, 277] on input "[URL][DOMAIN_NAME]" at bounding box center [610, 278] width 97 height 14
paste input "/src/DatePicker.tsx"
type textarea "*"
type input "[URL][DOMAIN_NAME]"
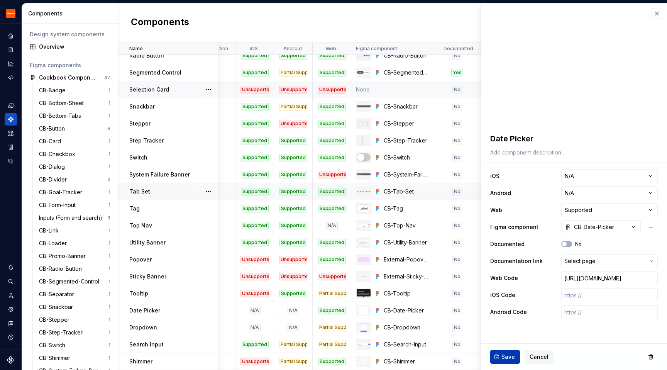
click at [236, 359] on span "Save" at bounding box center [509, 357] width 14 height 8
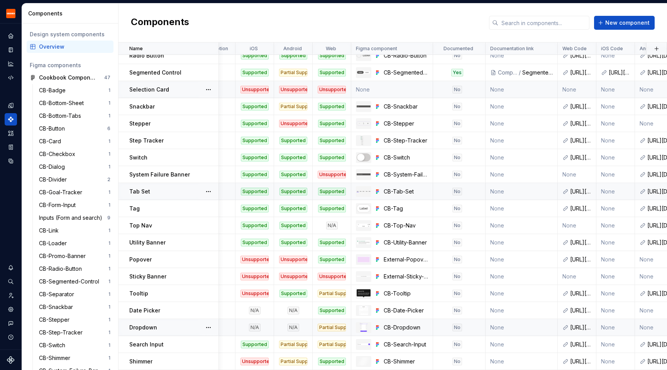
click at [167, 327] on td "Dropdown" at bounding box center [169, 327] width 100 height 17
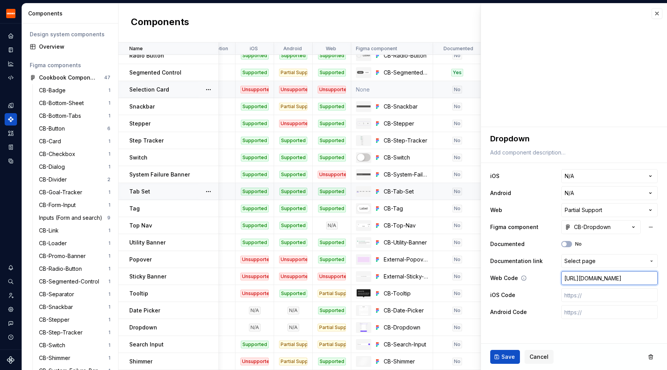
click at [236, 278] on input "[URL][DOMAIN_NAME]" at bounding box center [610, 278] width 97 height 14
paste input "/src/Dropdown.tsx"
type textarea "*"
type input "[URL][DOMAIN_NAME]"
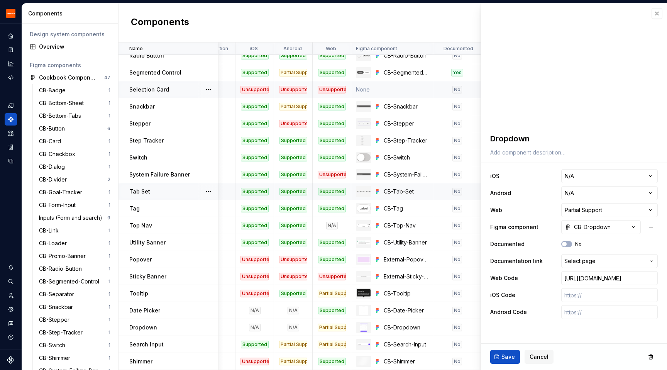
click at [236, 357] on button "Save" at bounding box center [505, 357] width 30 height 14
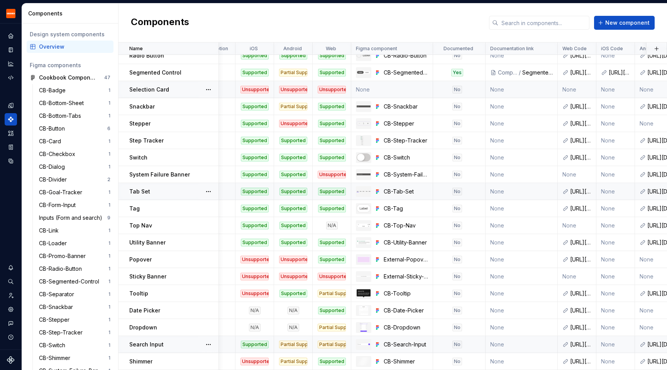
click at [173, 341] on div "Search Input" at bounding box center [173, 345] width 89 height 8
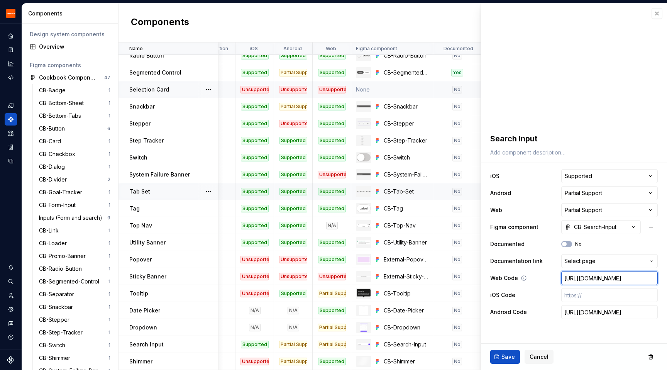
click at [236, 283] on input "[URL][DOMAIN_NAME]" at bounding box center [610, 278] width 97 height 14
paste input "/src/SearchInput/SearchInput.tsx"
type textarea "*"
type input "[URL][DOMAIN_NAME]"
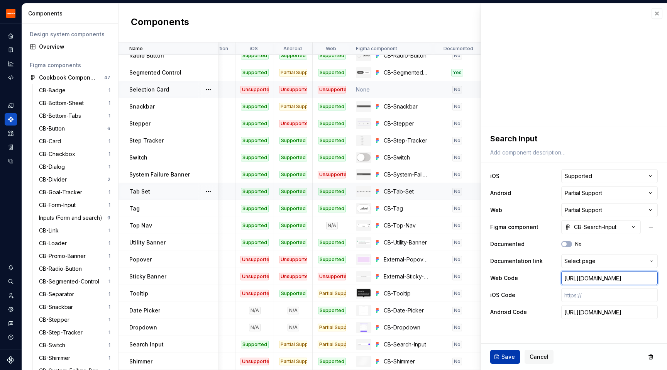
scroll to position [0, 0]
click at [236, 356] on span "Save" at bounding box center [509, 357] width 14 height 8
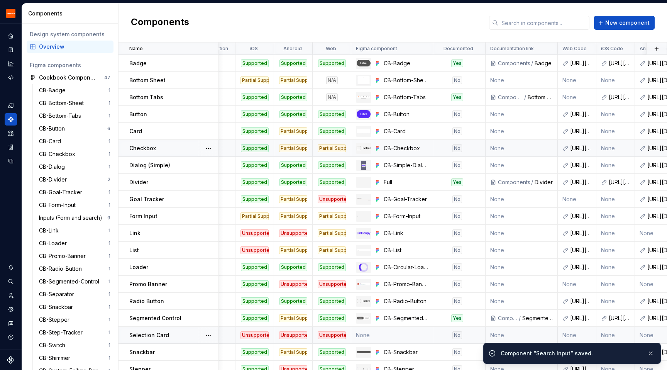
scroll to position [250, 22]
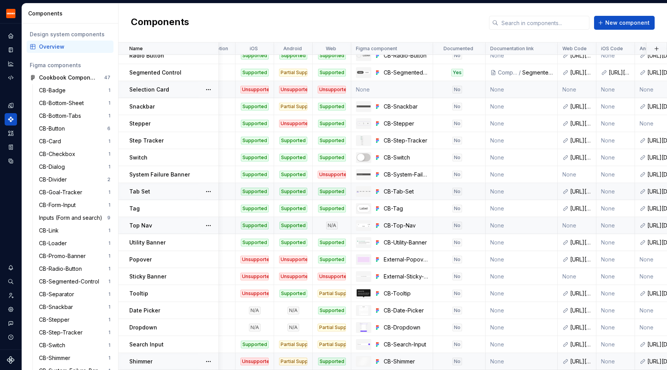
click at [178, 359] on div "Shimmer" at bounding box center [173, 362] width 89 height 8
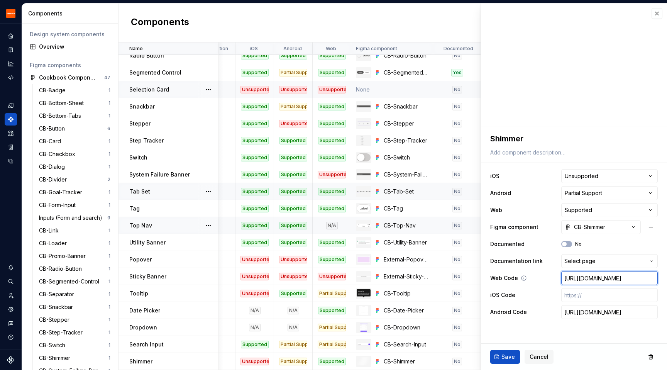
click at [236, 275] on input "[URL][DOMAIN_NAME]" at bounding box center [610, 278] width 97 height 14
paste input "shimmer/src/Shimmer.tsx"
type textarea "*"
type input "[URL][DOMAIN_NAME]"
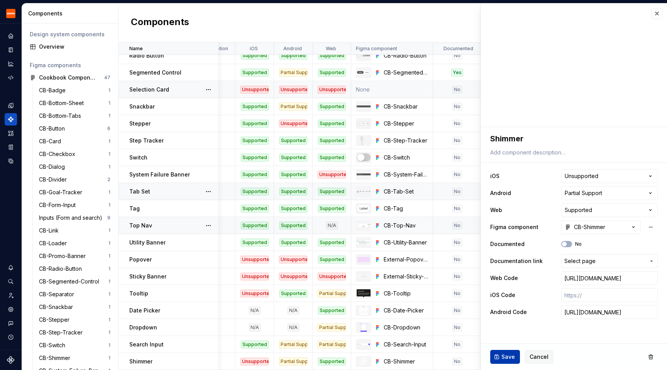
scroll to position [0, 0]
click at [236, 357] on span "Save" at bounding box center [509, 357] width 14 height 8
type textarea "*"
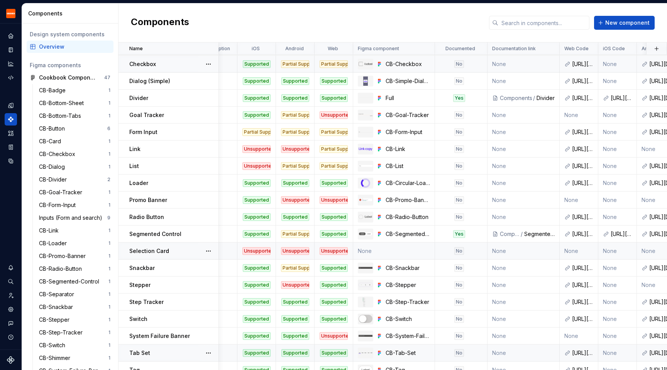
scroll to position [0, 20]
